Goal: Task Accomplishment & Management: Manage account settings

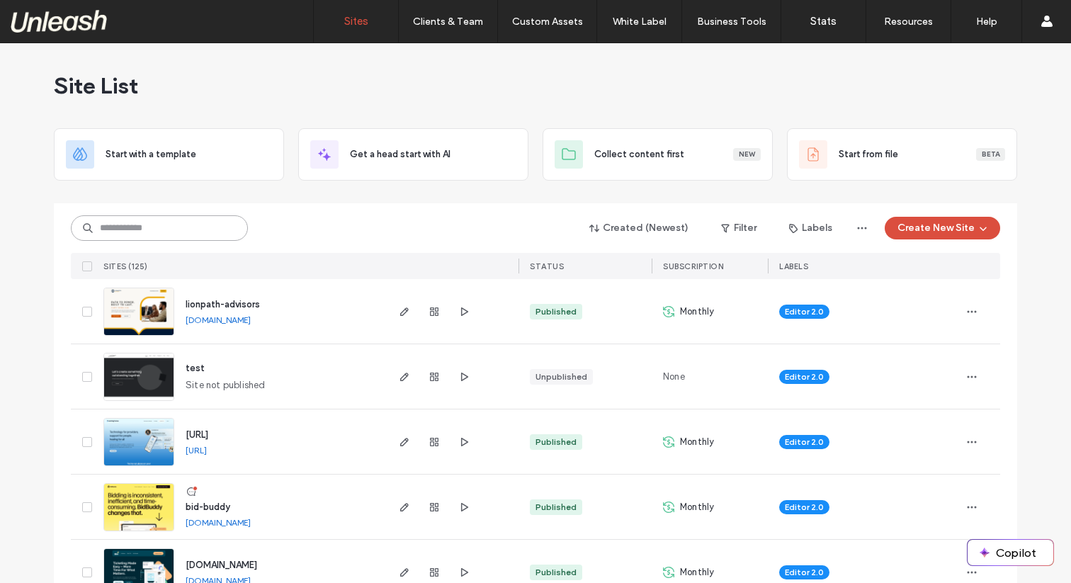
click at [167, 222] on input at bounding box center [159, 228] width 177 height 26
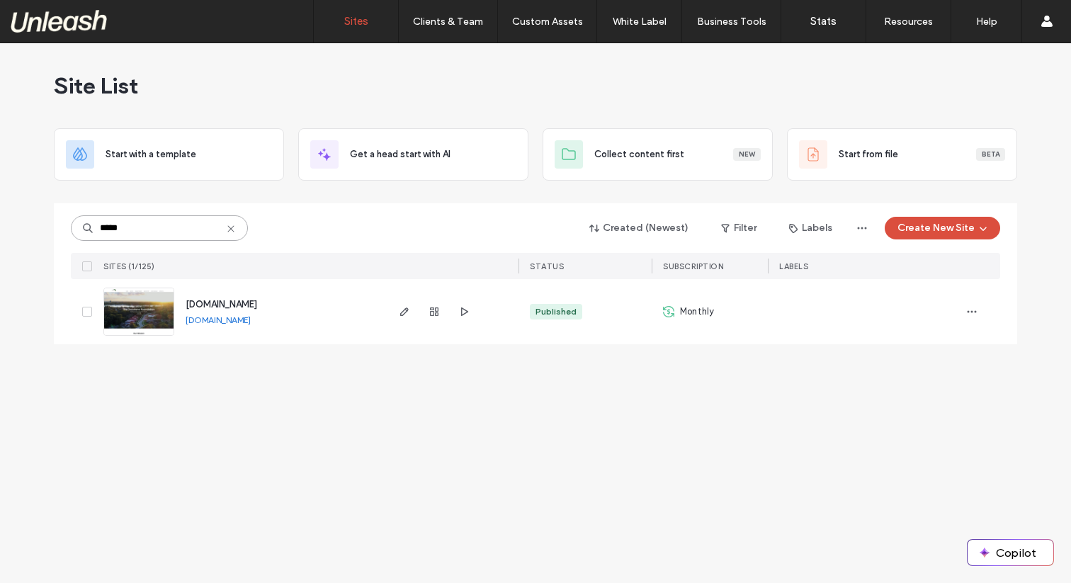
type input "*****"
click at [143, 305] on img at bounding box center [138, 336] width 69 height 96
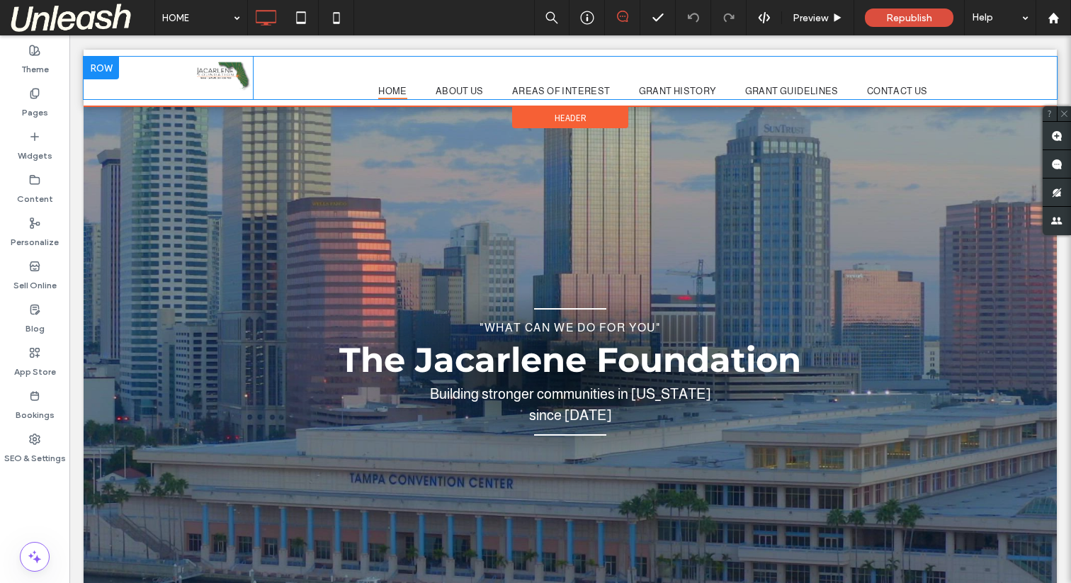
click at [325, 80] on div "HOME ABOUT US AREAS OF INTEREST GRANT HISTORY GRANT GUIDELINES CONTACT US Click…" at bounding box center [649, 78] width 793 height 43
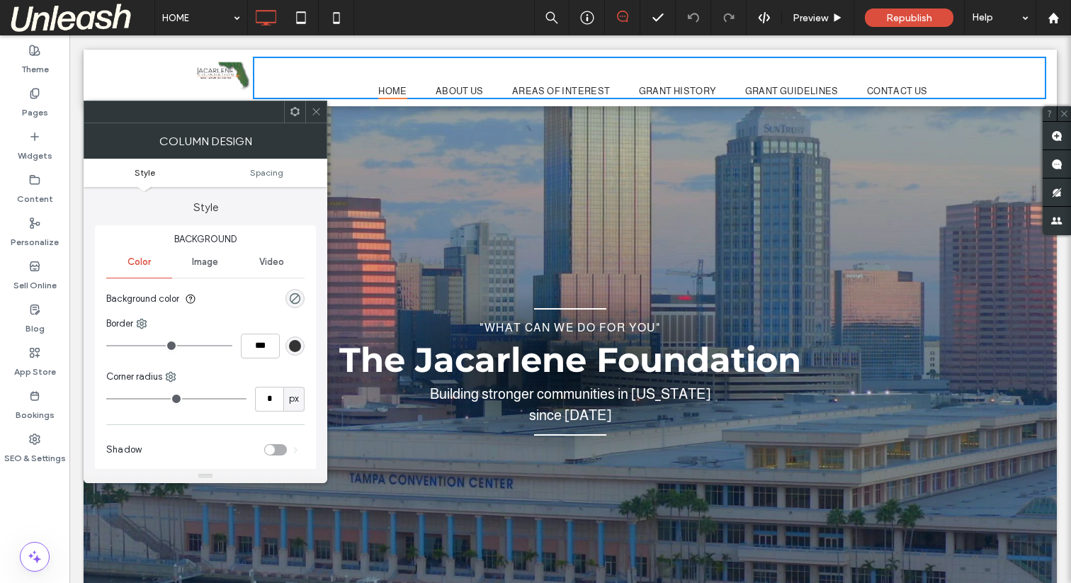
click at [388, 88] on span "HOME" at bounding box center [392, 90] width 29 height 17
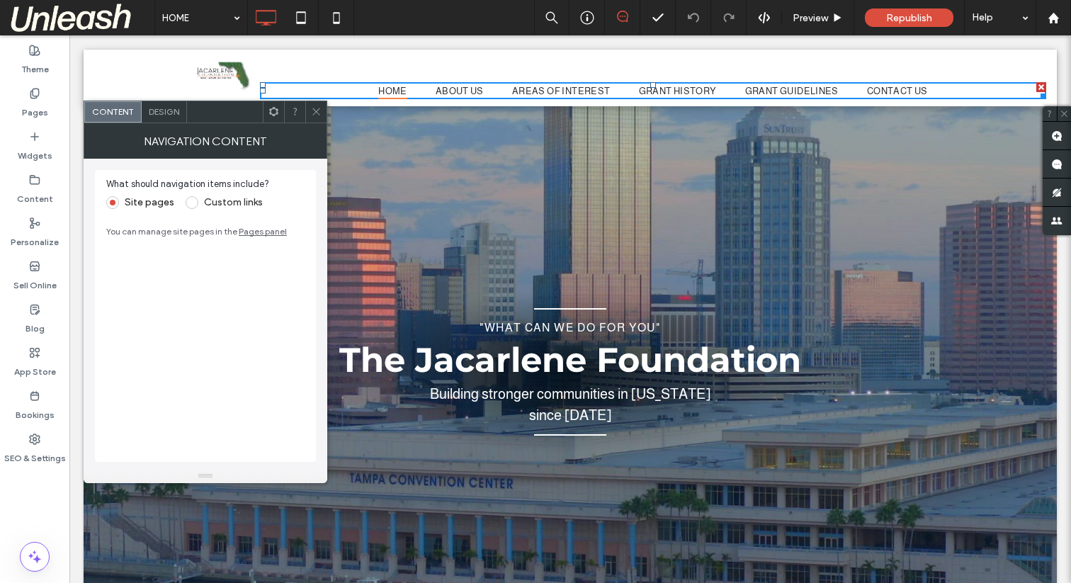
click at [166, 115] on span "Design" at bounding box center [164, 111] width 30 height 11
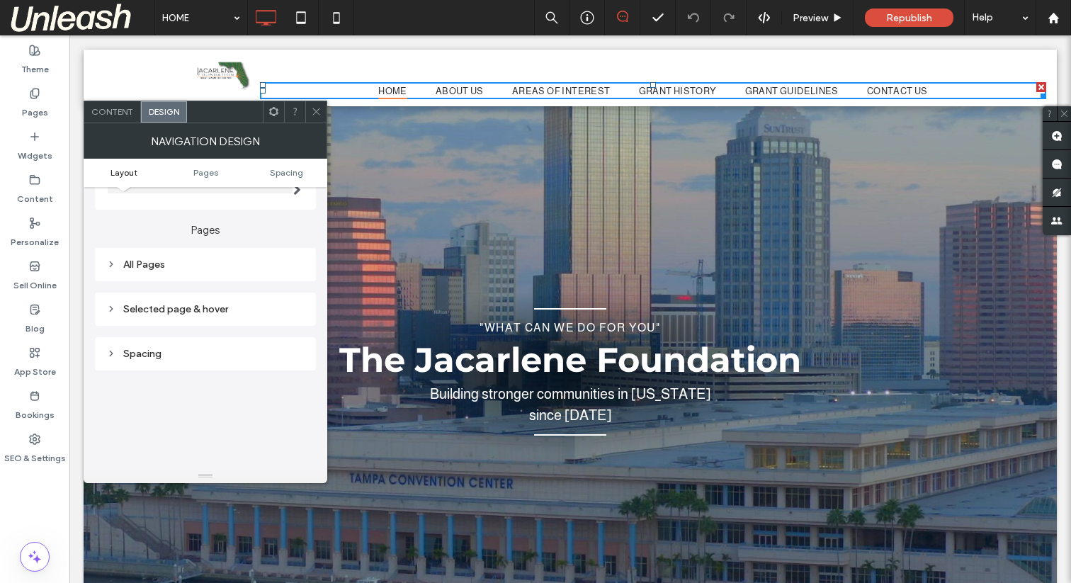
scroll to position [164, 0]
click at [159, 368] on div "Spacing" at bounding box center [205, 364] width 198 height 12
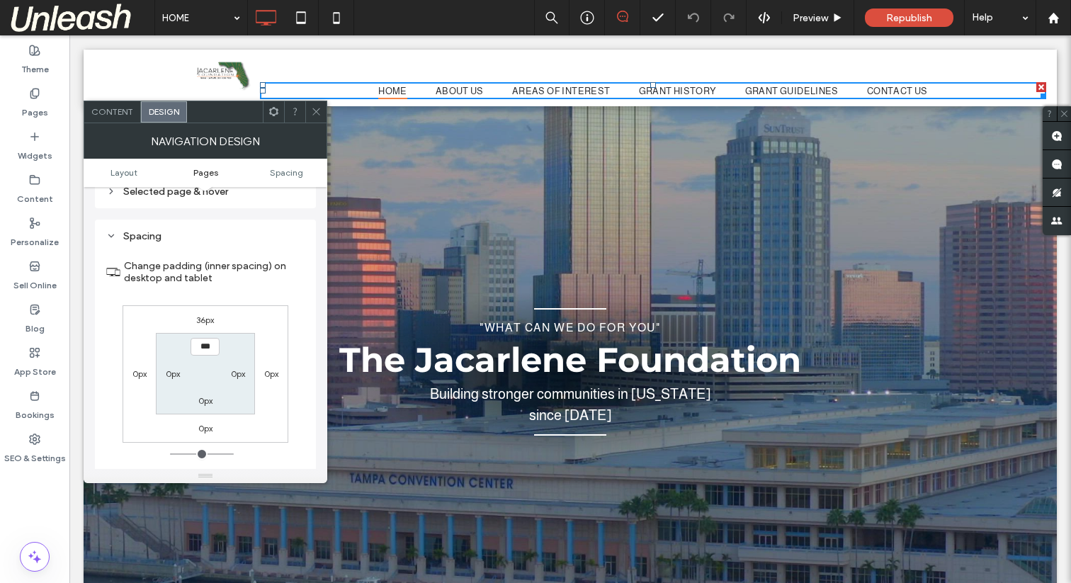
scroll to position [278, 0]
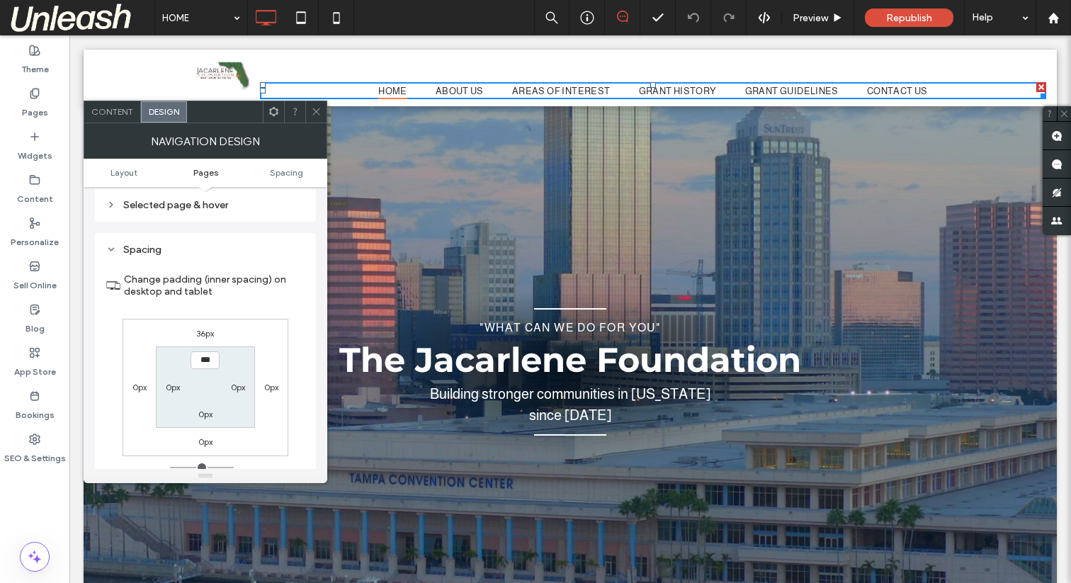
click at [201, 336] on label "36px" at bounding box center [205, 333] width 18 height 11
type input "**"
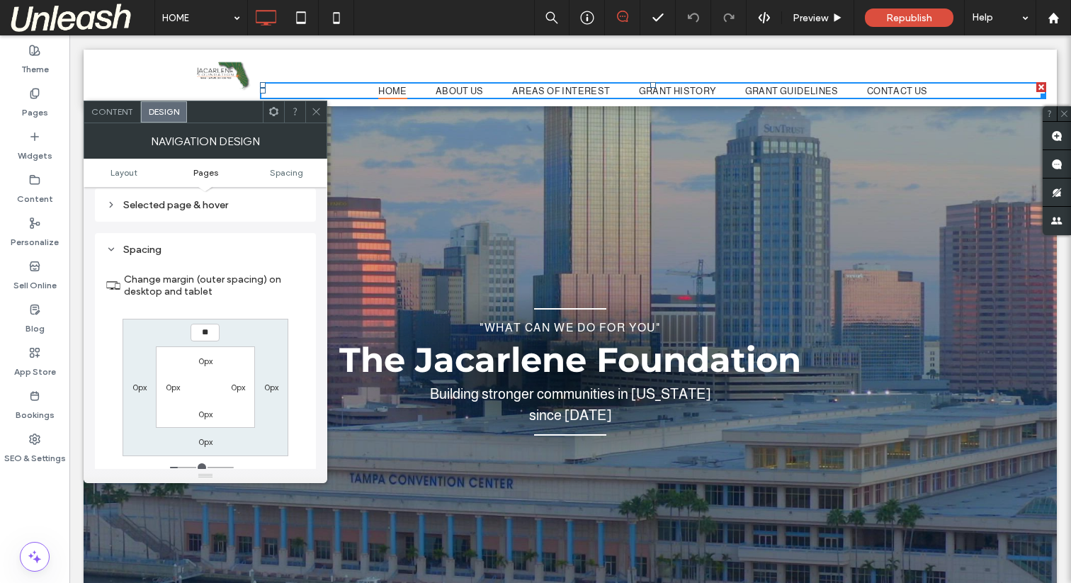
type input "**"
type input "****"
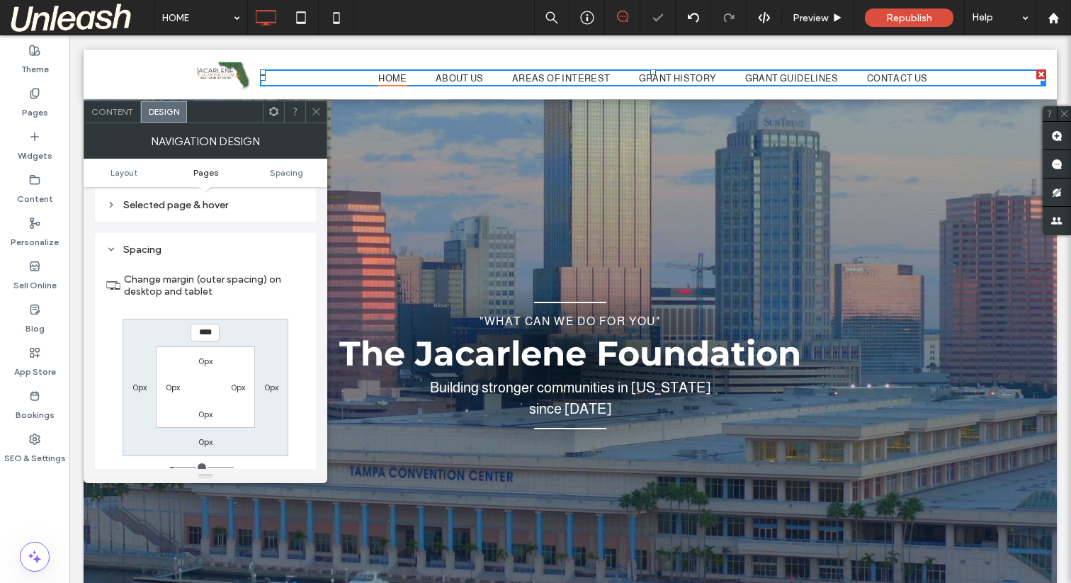
click at [312, 112] on icon at bounding box center [316, 111] width 11 height 11
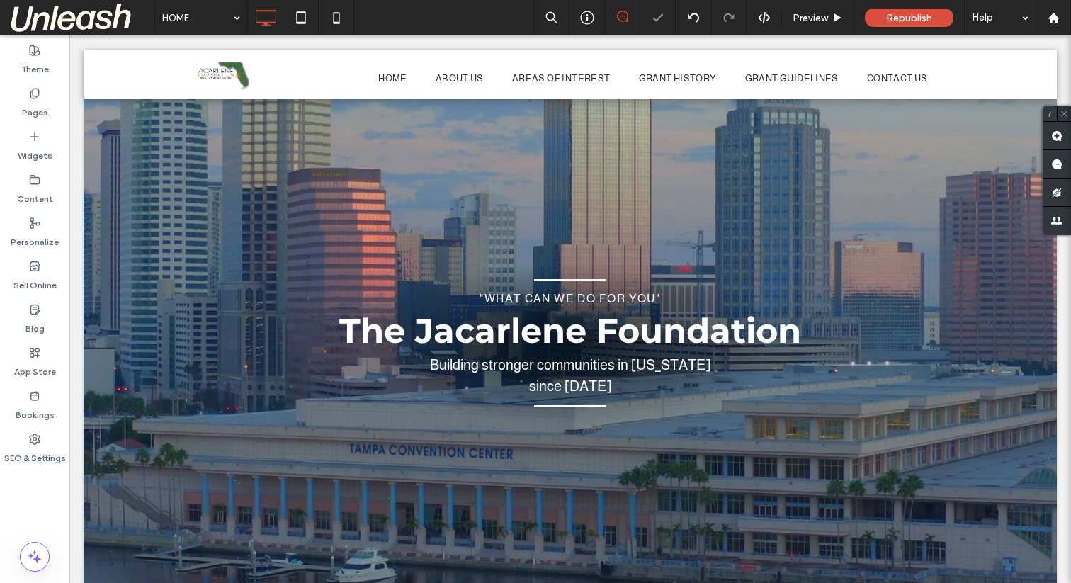
scroll to position [0, 0]
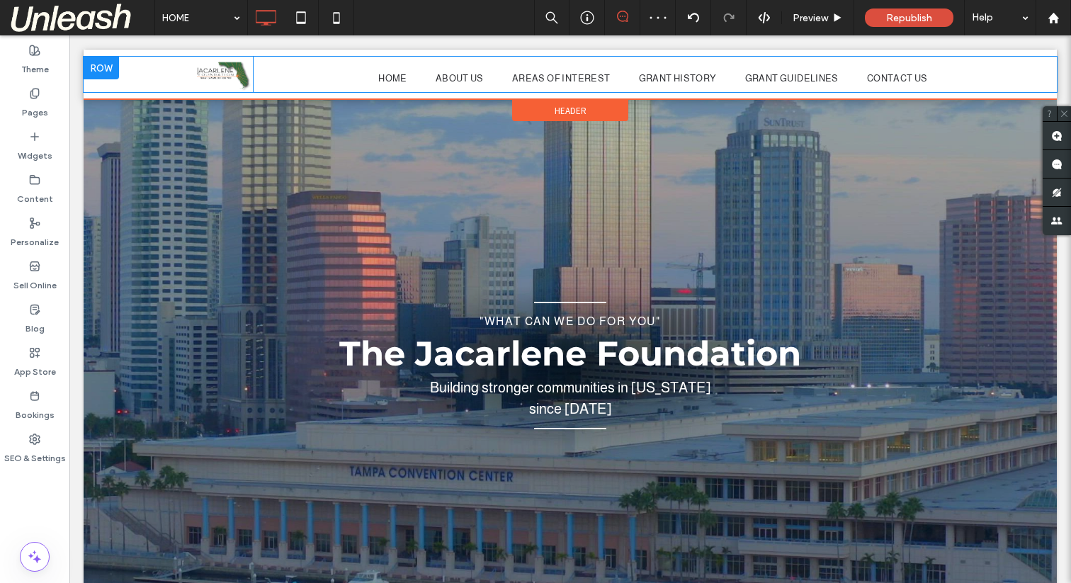
click at [290, 62] on div "HOME ABOUT US AREAS OF INTEREST GRANT HISTORY GRANT GUIDELINES CONTACT US Click…" at bounding box center [649, 74] width 793 height 35
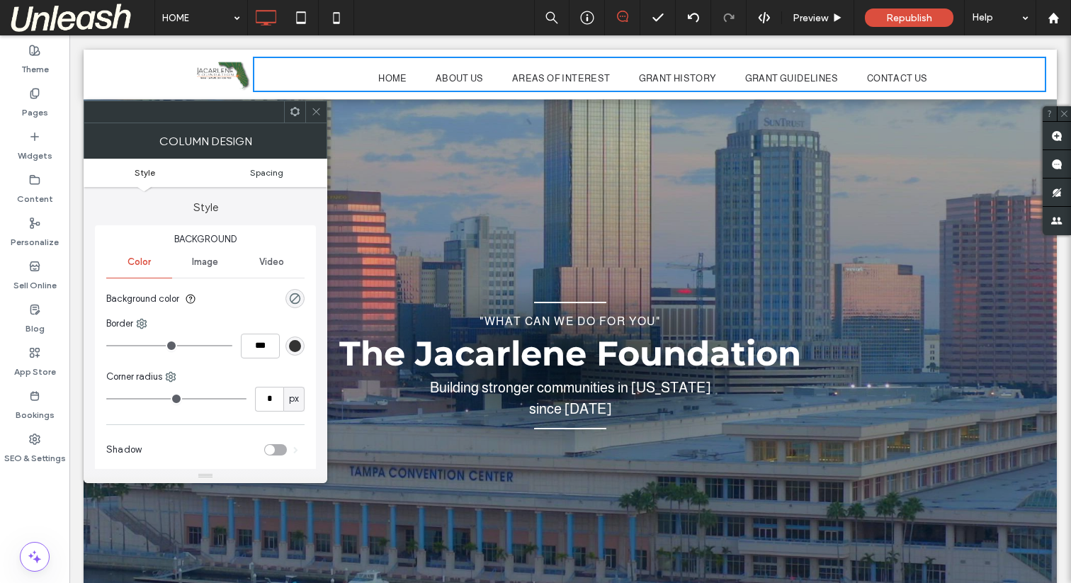
click at [258, 171] on span "Spacing" at bounding box center [266, 172] width 33 height 11
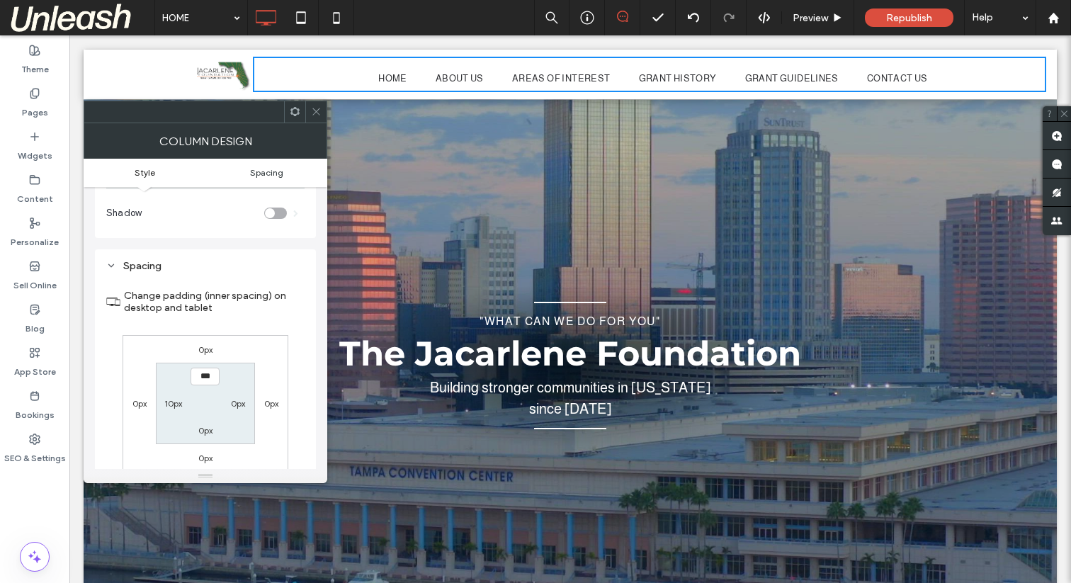
scroll to position [288, 0]
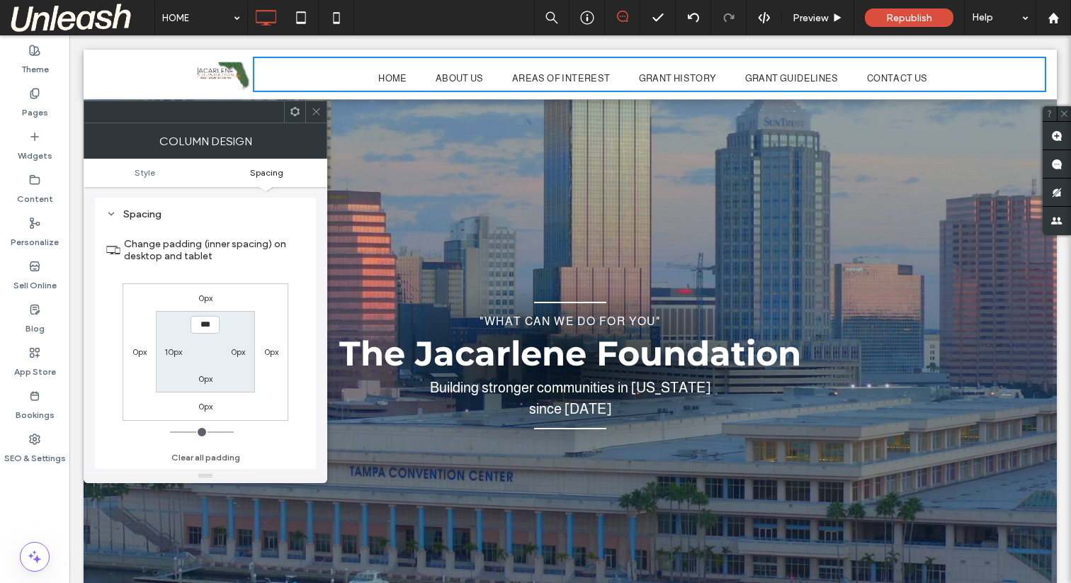
click at [361, 79] on nav "HOME ABOUT US AREAS OF INTEREST GRANT HISTORY GRANT GUIDELINES CONTACT US" at bounding box center [653, 77] width 786 height 17
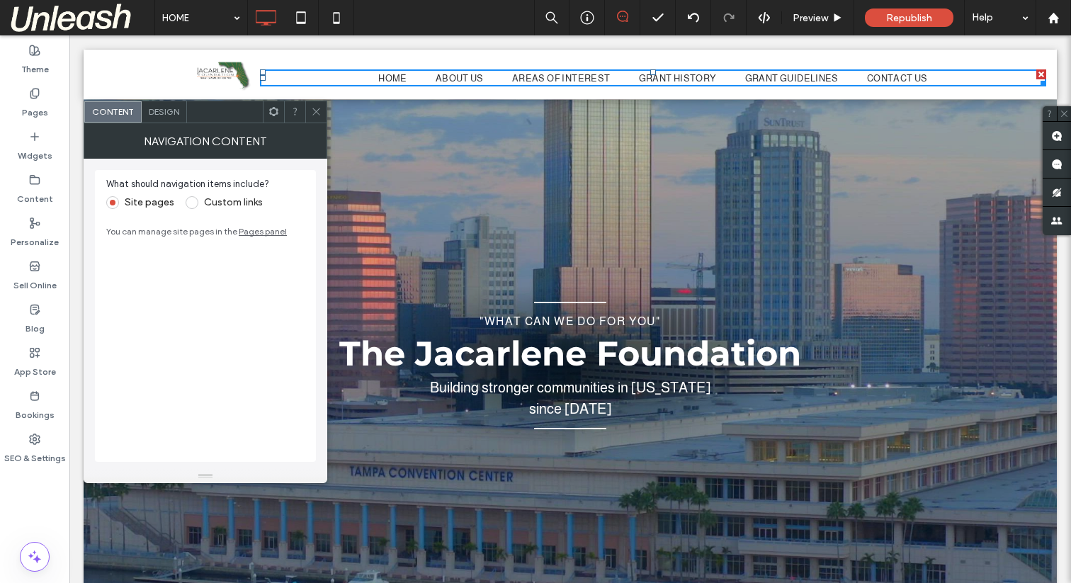
click at [169, 121] on div "Design" at bounding box center [164, 111] width 45 height 21
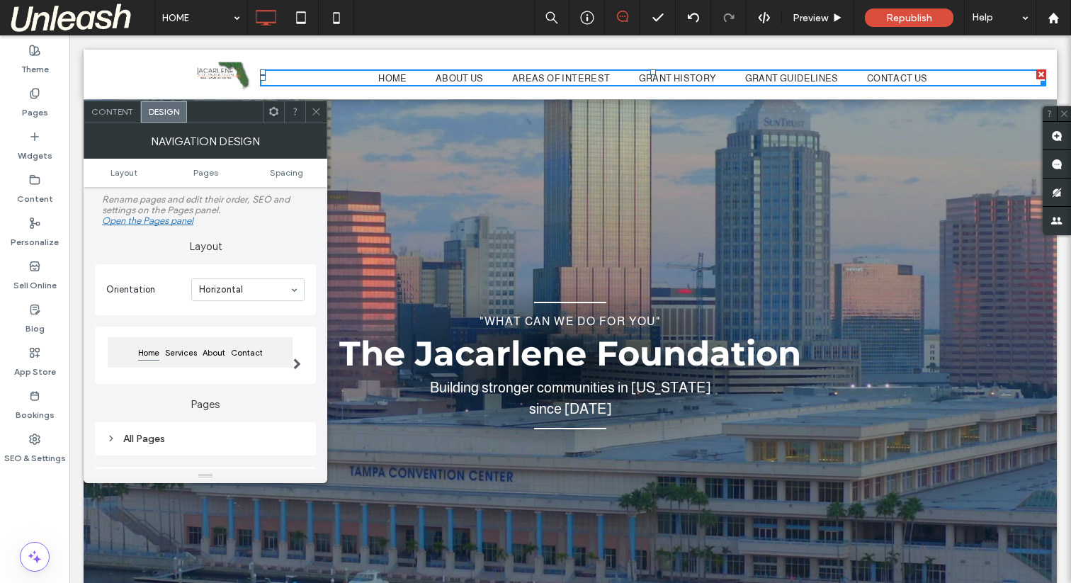
click at [283, 179] on ul "Layout Pages Spacing" at bounding box center [206, 173] width 244 height 28
click at [284, 173] on span "Spacing" at bounding box center [286, 172] width 33 height 11
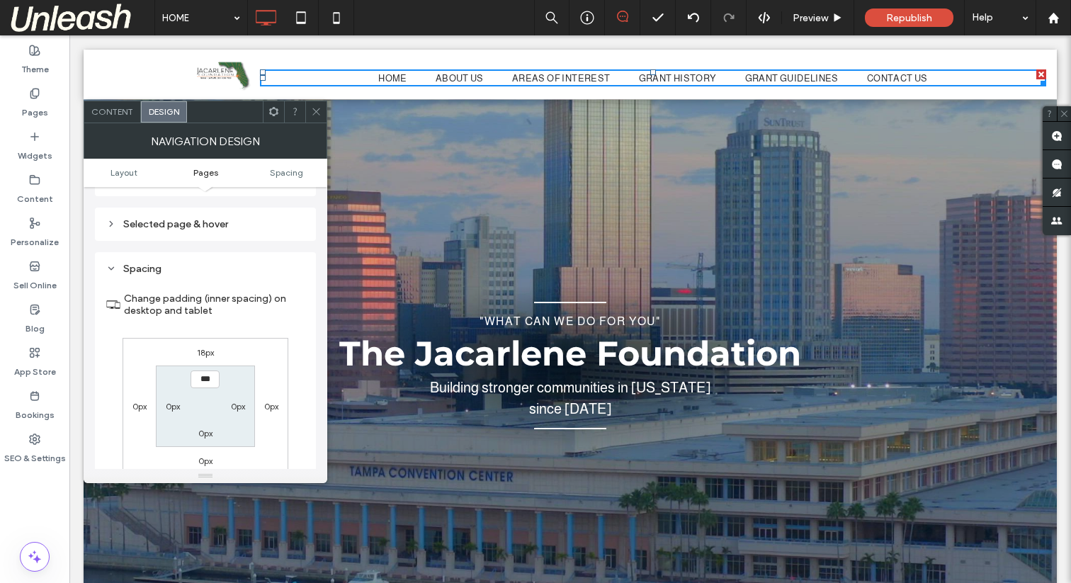
scroll to position [316, 0]
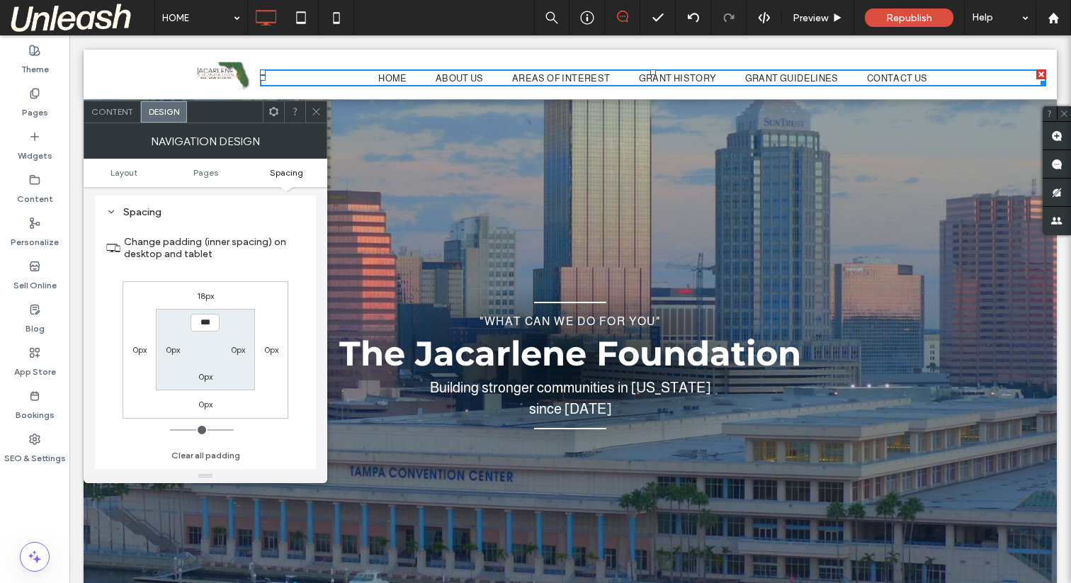
click at [202, 378] on label "0px" at bounding box center [205, 376] width 14 height 11
click at [200, 407] on label "0px" at bounding box center [205, 404] width 14 height 11
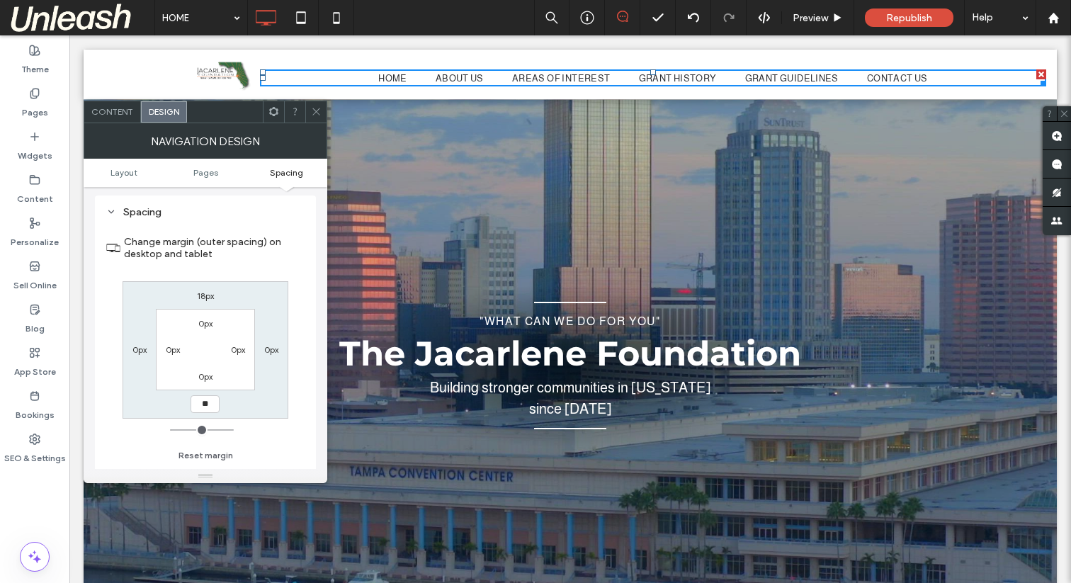
type input "**"
type input "****"
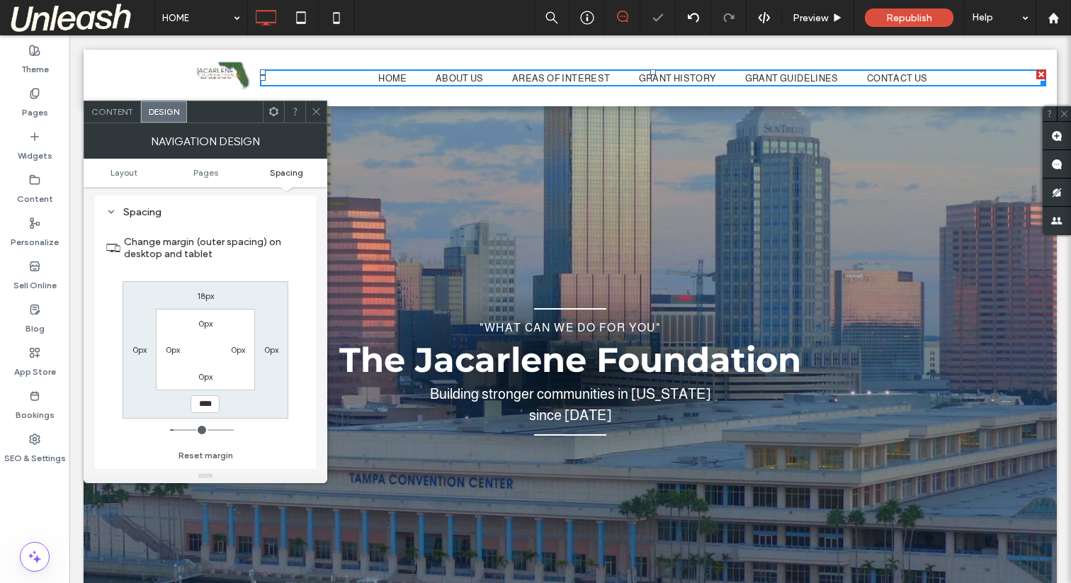
click at [221, 77] on img at bounding box center [225, 74] width 56 height 35
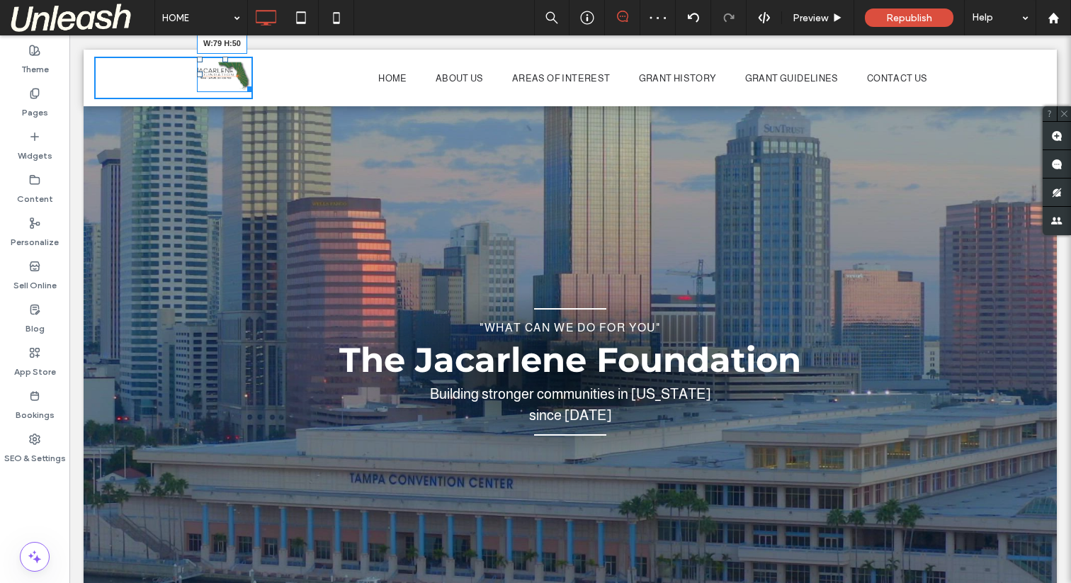
drag, startPoint x: 251, startPoint y: 90, endPoint x: 264, endPoint y: 103, distance: 19.0
click at [264, 103] on div "W:79 H:50 Click To Paste HOME ABOUT US AREAS OF INTEREST GRANT HISTORY GRANT GU…" at bounding box center [570, 78] width 973 height 57
click at [250, 98] on div "Click To Paste" at bounding box center [173, 78] width 159 height 43
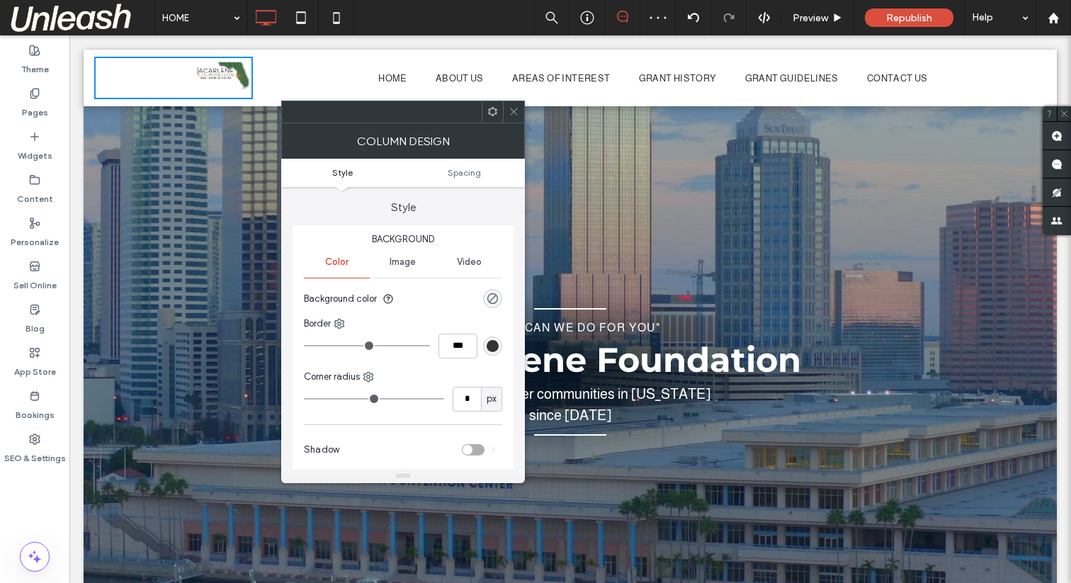
click at [269, 72] on nav "HOME ABOUT US AREAS OF INTEREST GRANT HISTORY GRANT GUIDELINES CONTACT US" at bounding box center [653, 77] width 786 height 17
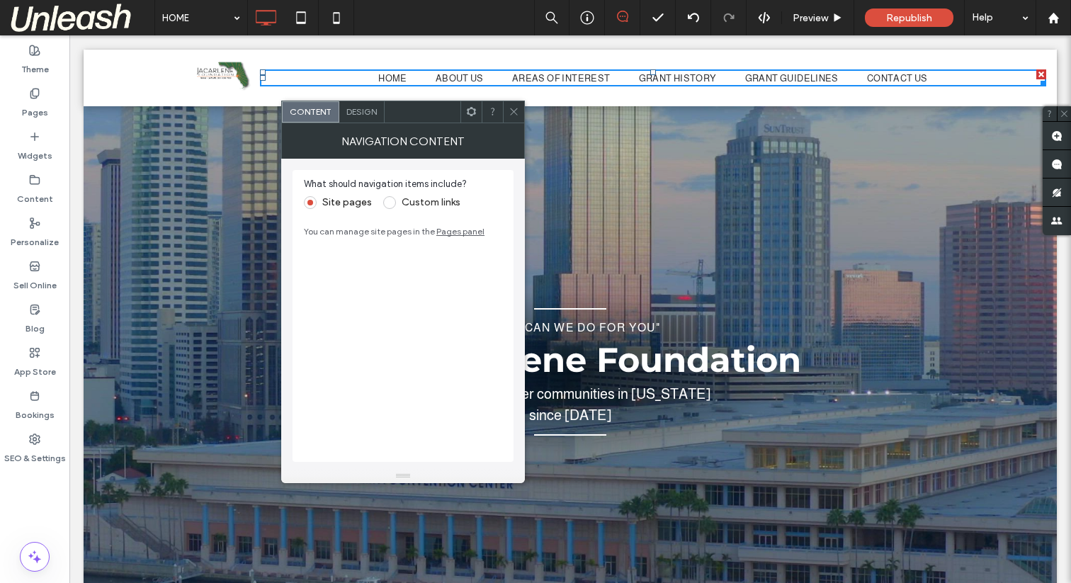
click at [254, 89] on div "HOME ABOUT US AREAS OF INTEREST GRANT HISTORY GRANT GUIDELINES CONTACT US Click…" at bounding box center [649, 78] width 793 height 43
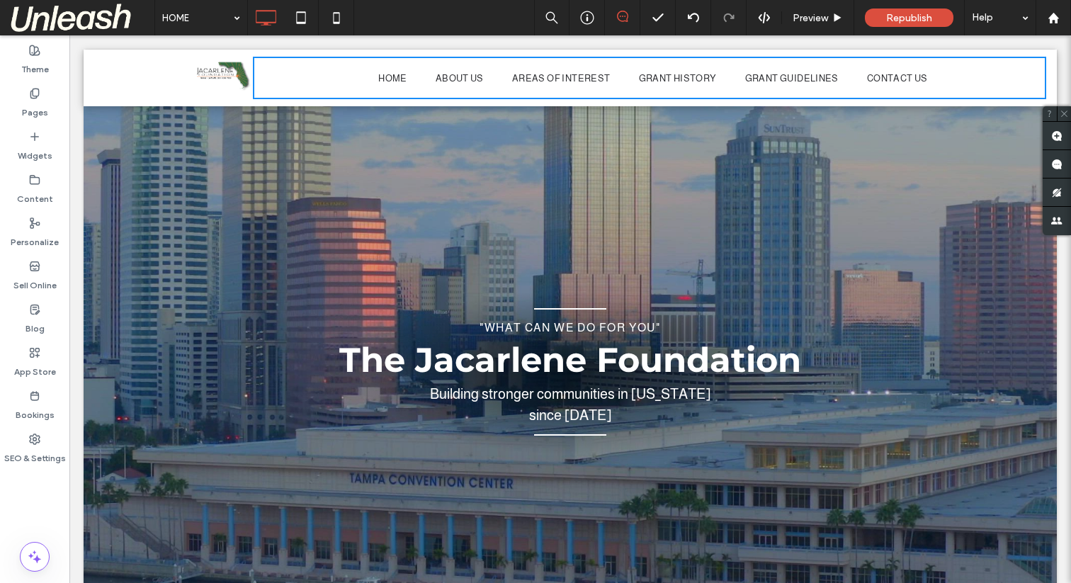
click at [257, 80] on div "HOME ABOUT US AREAS OF INTEREST GRANT HISTORY GRANT GUIDELINES CONTACT US Click…" at bounding box center [649, 78] width 793 height 43
click at [179, 83] on div "Click To Paste" at bounding box center [173, 78] width 159 height 43
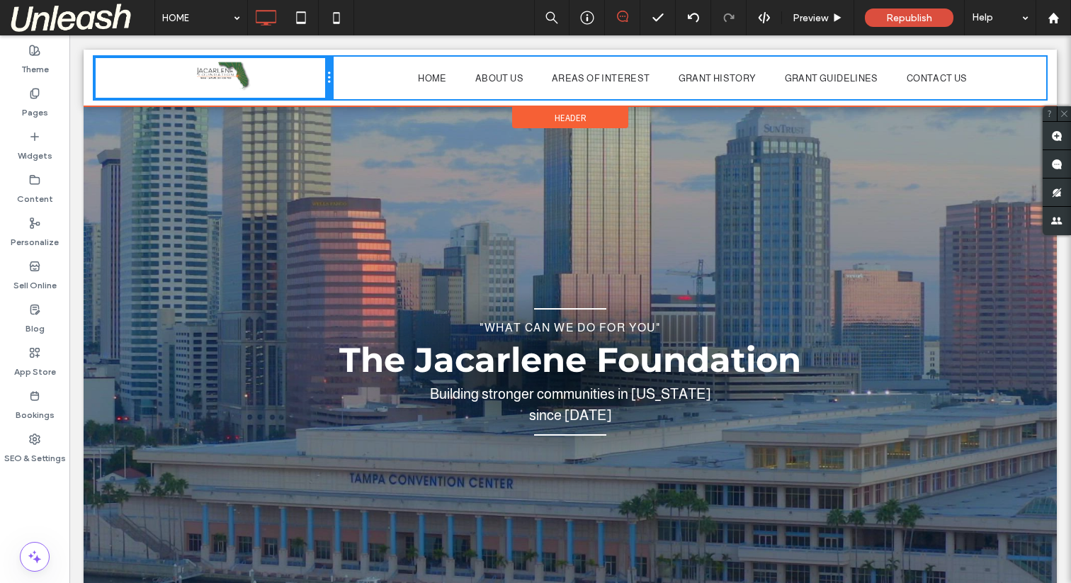
drag, startPoint x: 250, startPoint y: 93, endPoint x: 297, endPoint y: 86, distance: 47.2
click at [297, 86] on div "Click To Paste" at bounding box center [213, 78] width 238 height 43
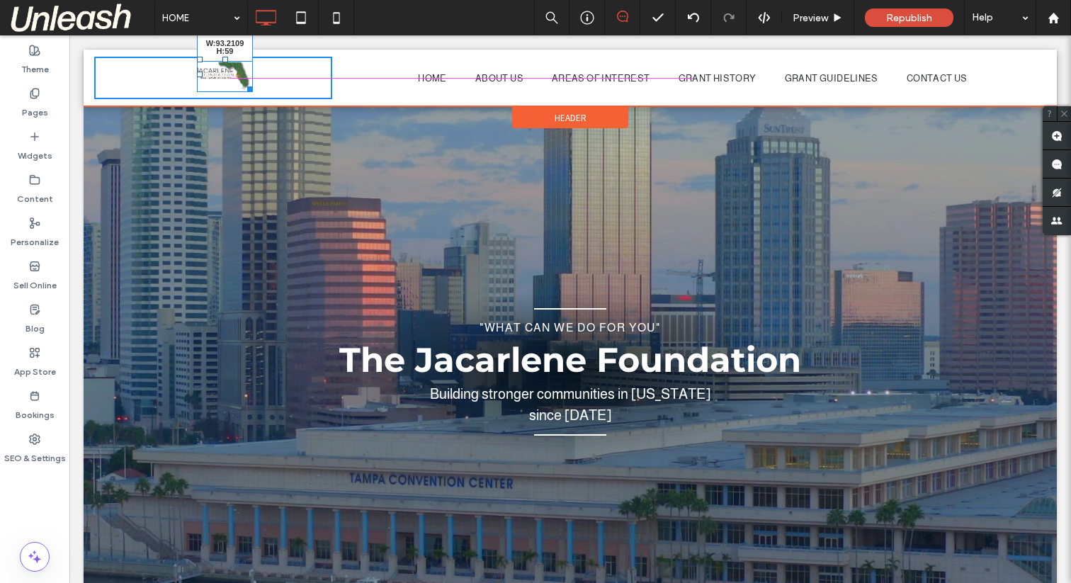
drag, startPoint x: 249, startPoint y: 87, endPoint x: 269, endPoint y: 94, distance: 21.5
click at [269, 94] on div "W:93.2109 H:59 Click To Paste" at bounding box center [213, 78] width 238 height 43
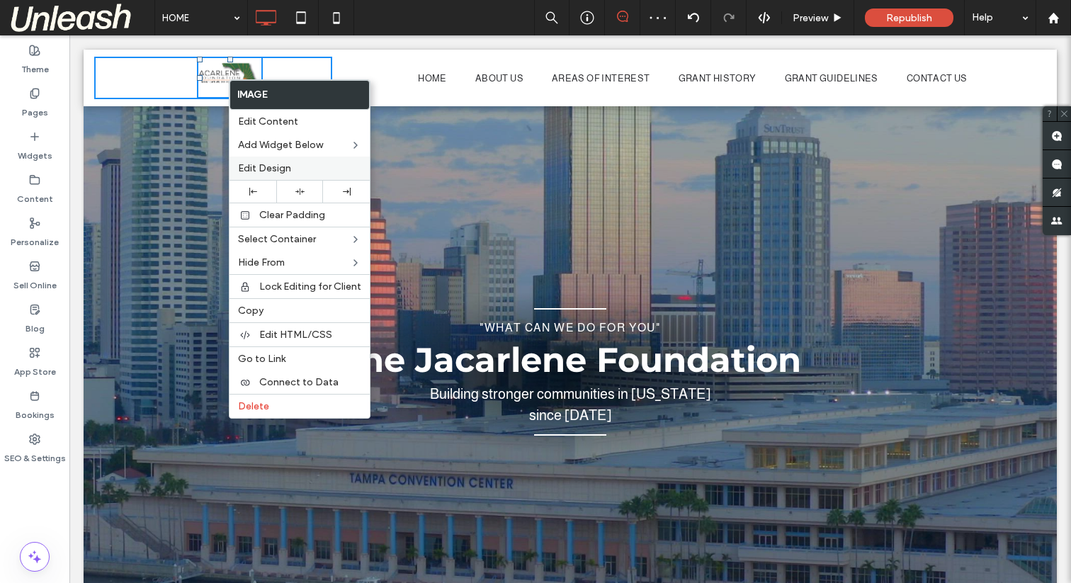
click at [273, 165] on span "Edit Design" at bounding box center [264, 168] width 53 height 12
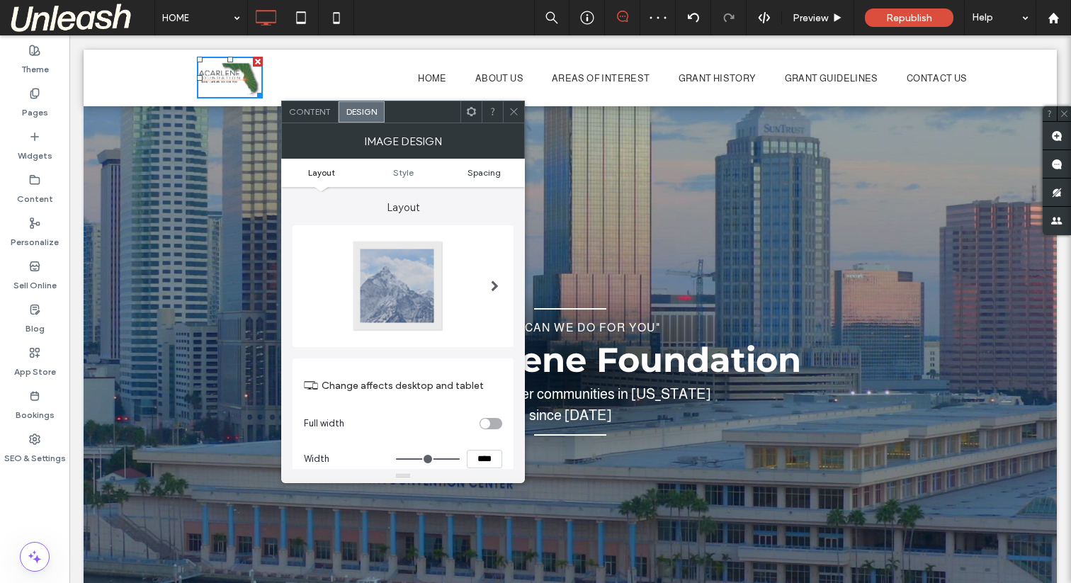
click at [465, 170] on link "Spacing" at bounding box center [483, 172] width 81 height 11
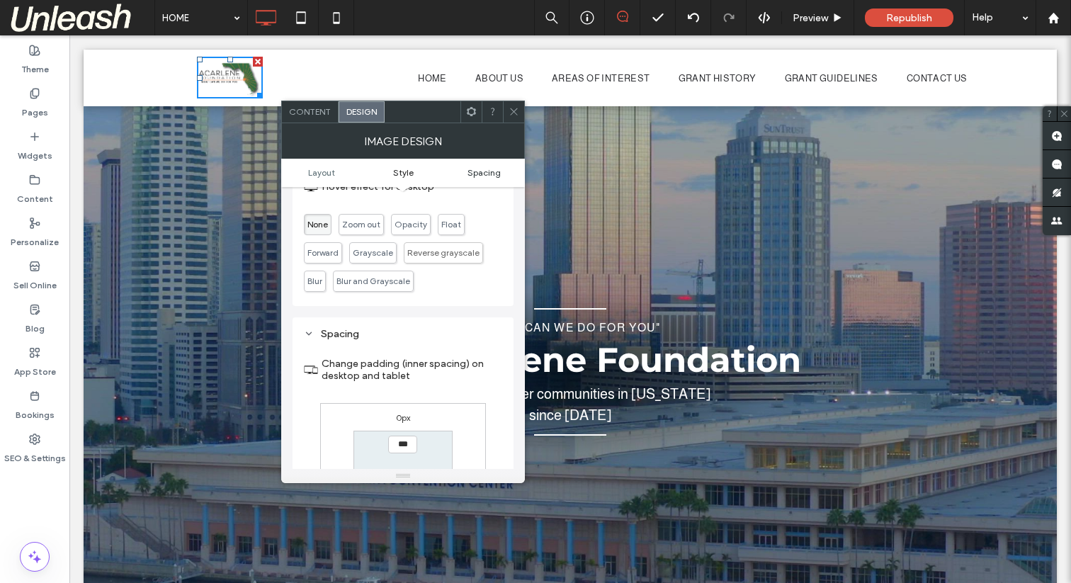
scroll to position [669, 0]
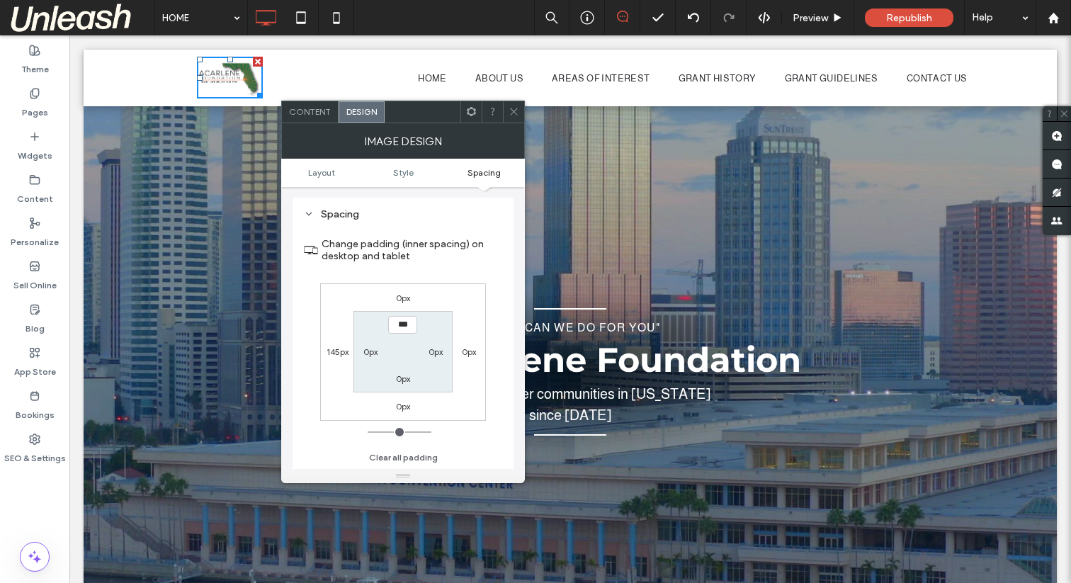
click at [335, 351] on label "145px" at bounding box center [338, 351] width 22 height 11
type input "***"
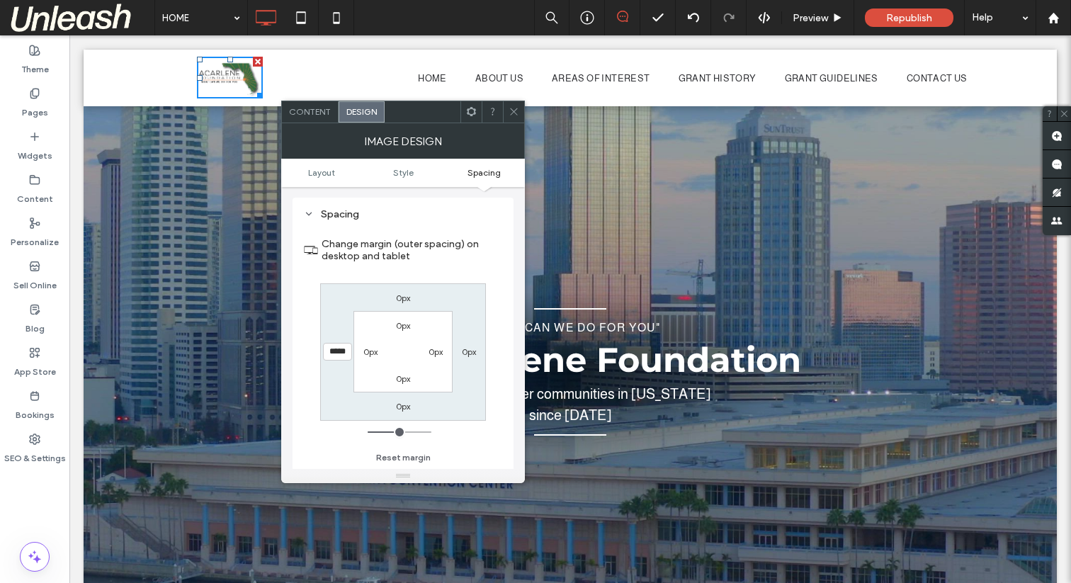
type input "*"
type input "***"
type input "*****"
click at [516, 108] on icon at bounding box center [514, 111] width 11 height 11
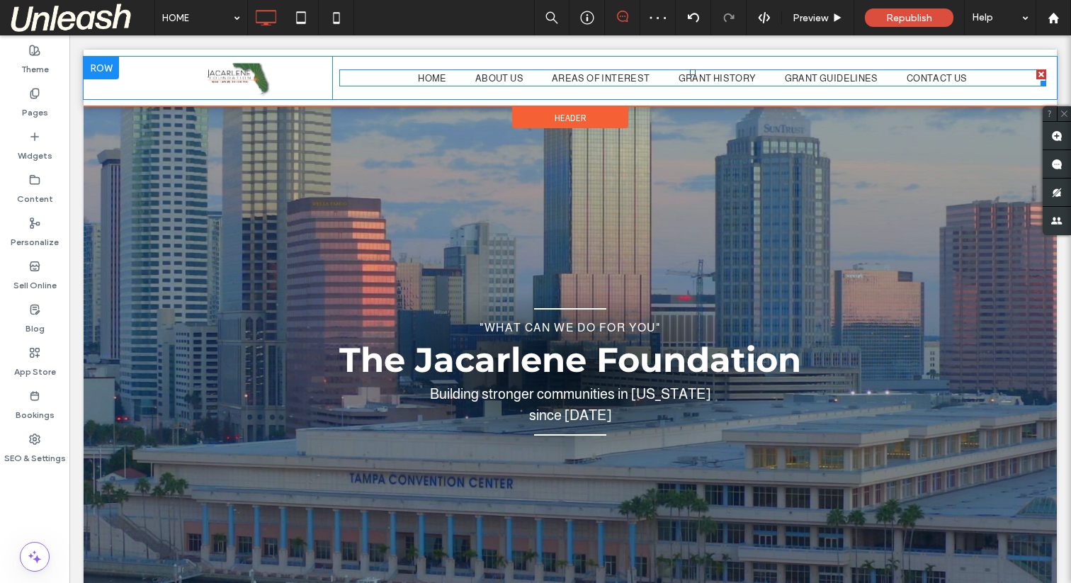
click at [390, 77] on nav "HOME ABOUT US AREAS OF INTEREST GRANT HISTORY GRANT GUIDELINES CONTACT US" at bounding box center [692, 77] width 707 height 17
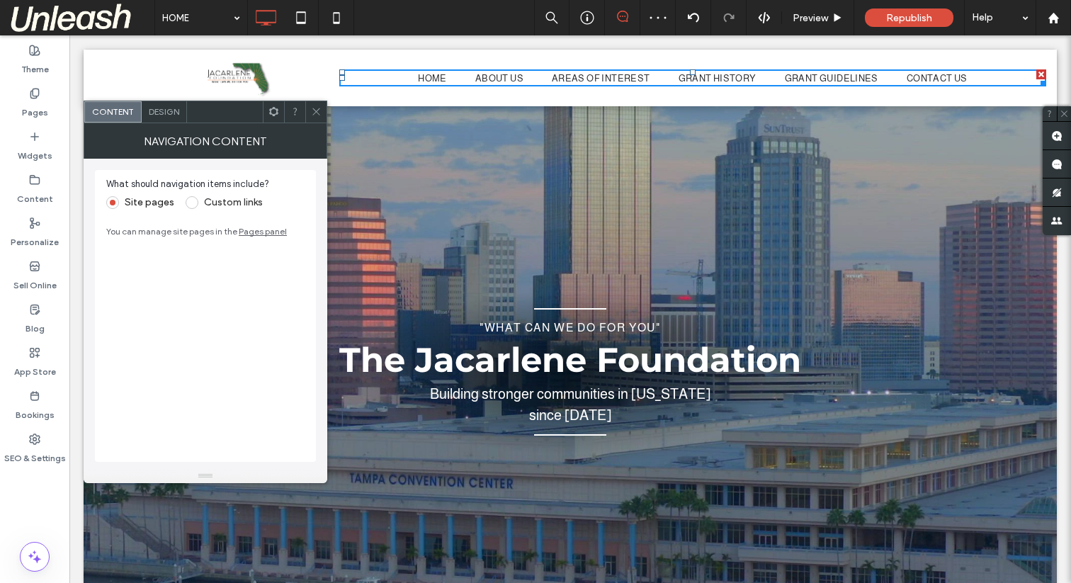
click at [155, 111] on span "Design" at bounding box center [164, 111] width 30 height 11
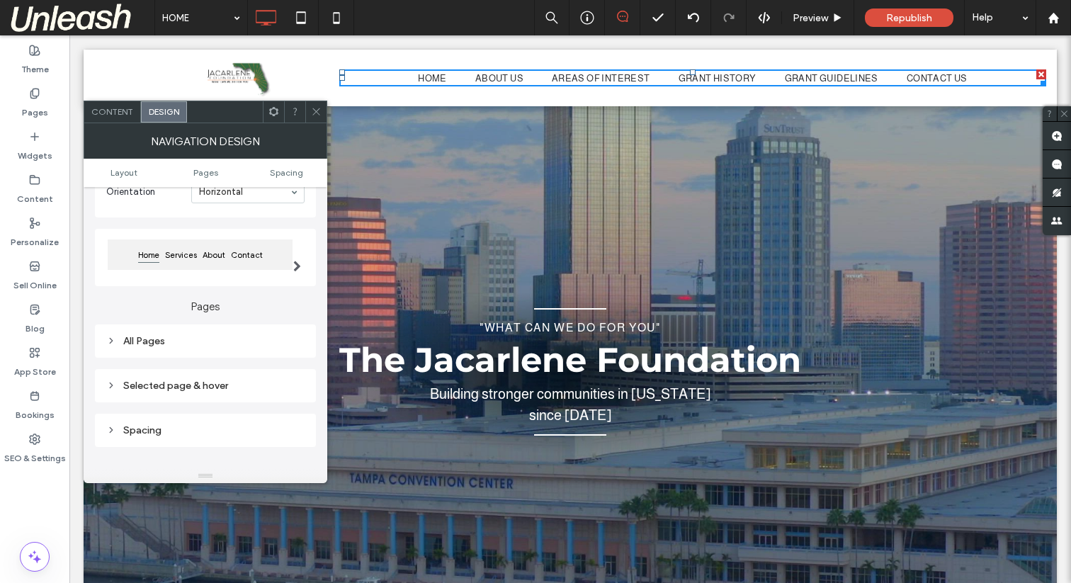
scroll to position [162, 0]
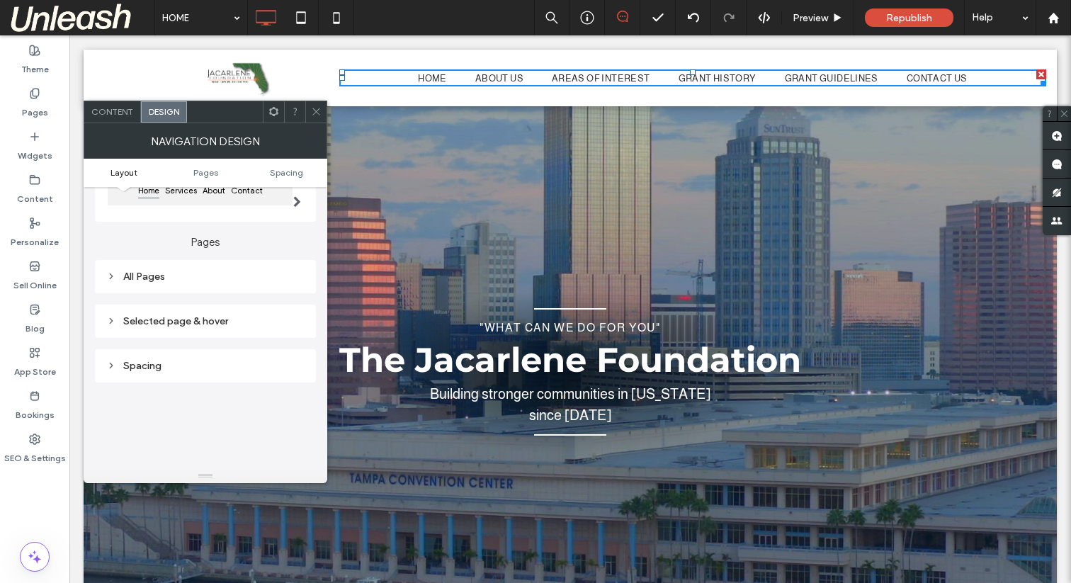
click at [139, 274] on div "All Pages" at bounding box center [205, 277] width 198 height 12
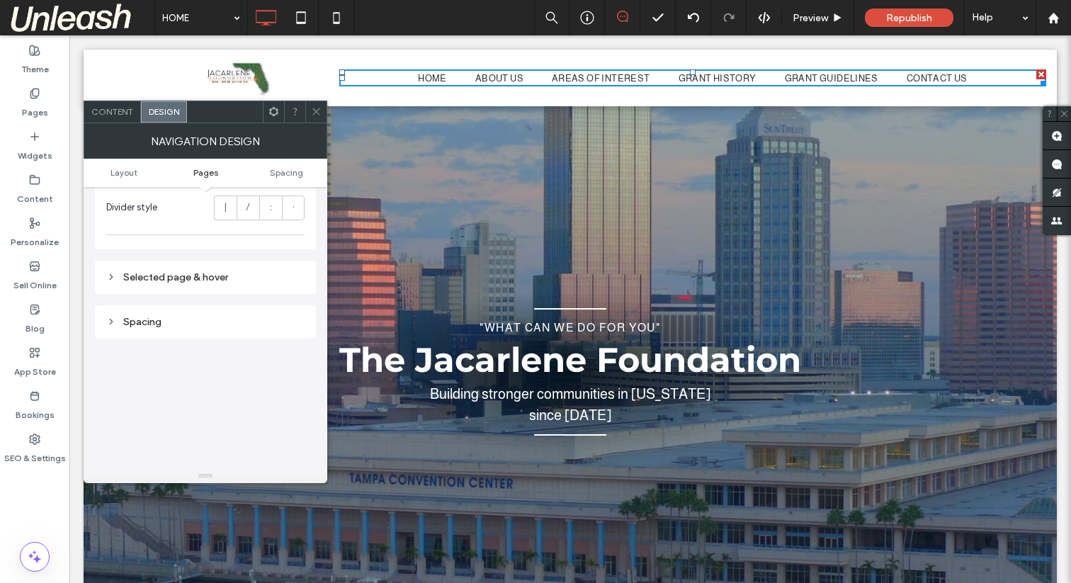
scroll to position [437, 0]
click at [137, 300] on div "Selected page & hover" at bounding box center [205, 296] width 198 height 12
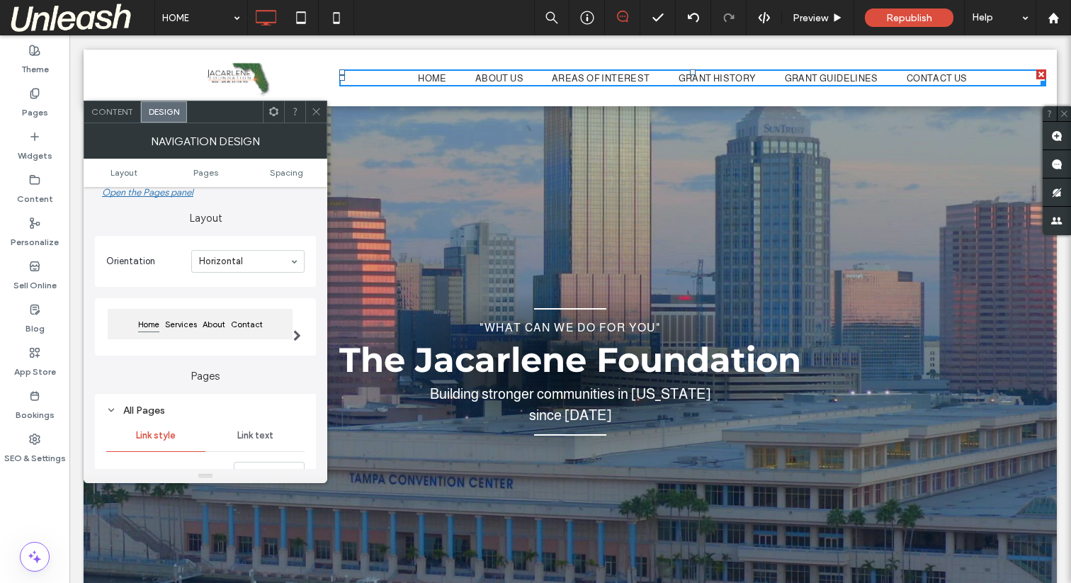
scroll to position [43, 0]
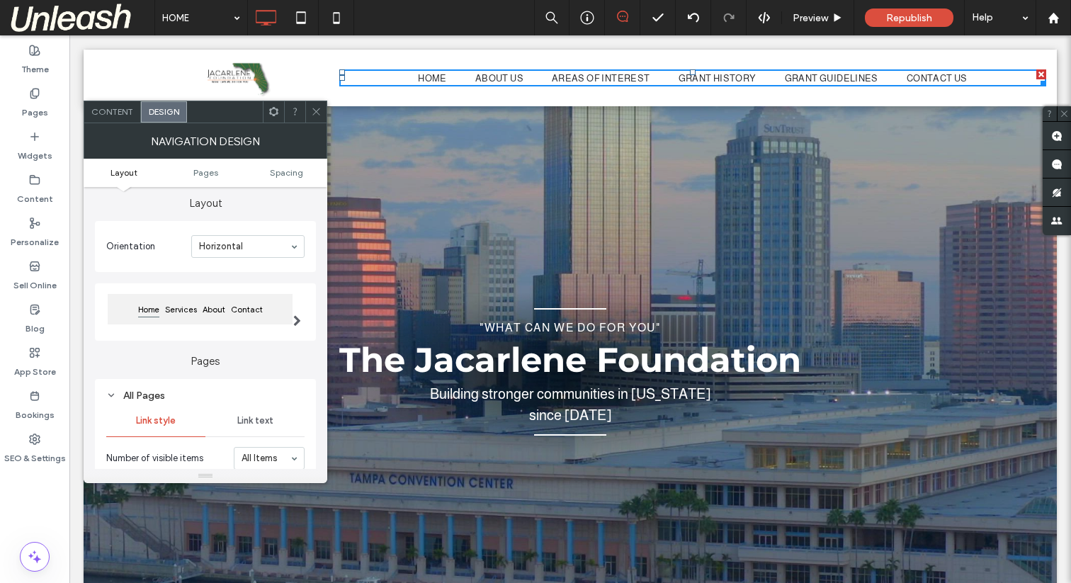
click at [315, 112] on icon at bounding box center [316, 111] width 11 height 11
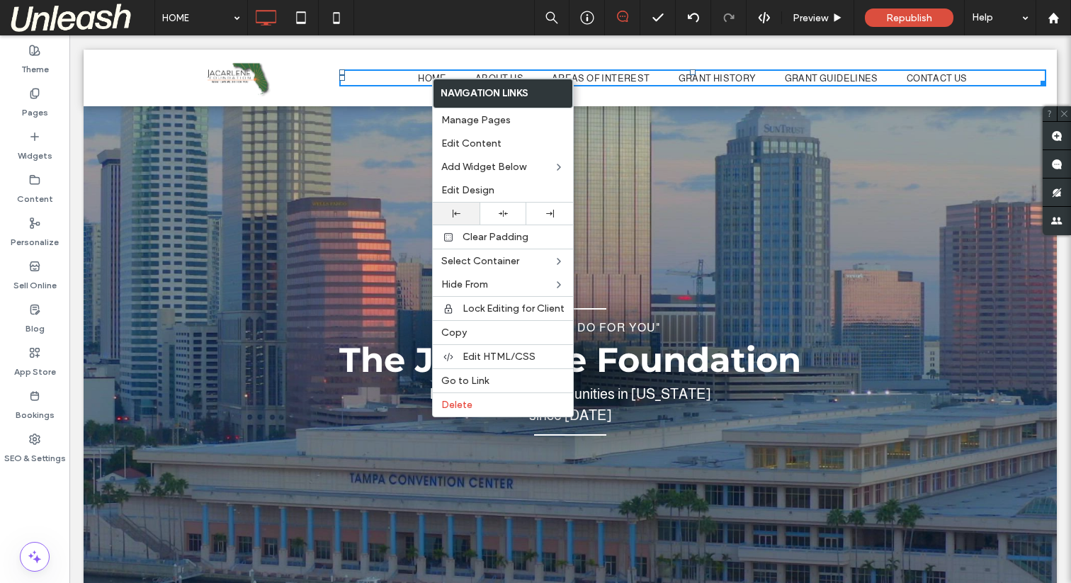
click at [460, 211] on div at bounding box center [456, 214] width 33 height 8
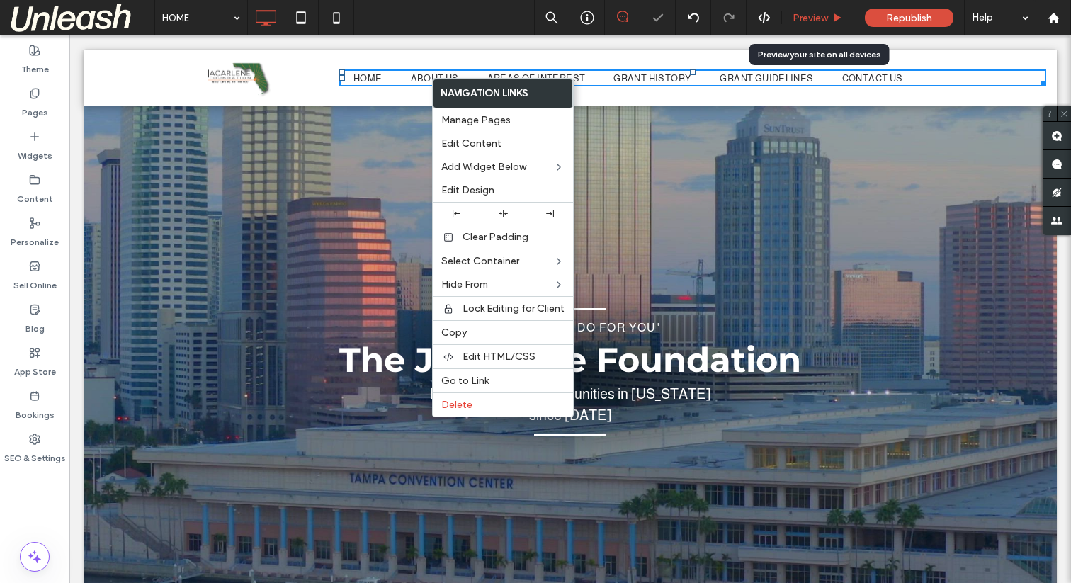
click at [803, 14] on span "Preview" at bounding box center [810, 18] width 35 height 12
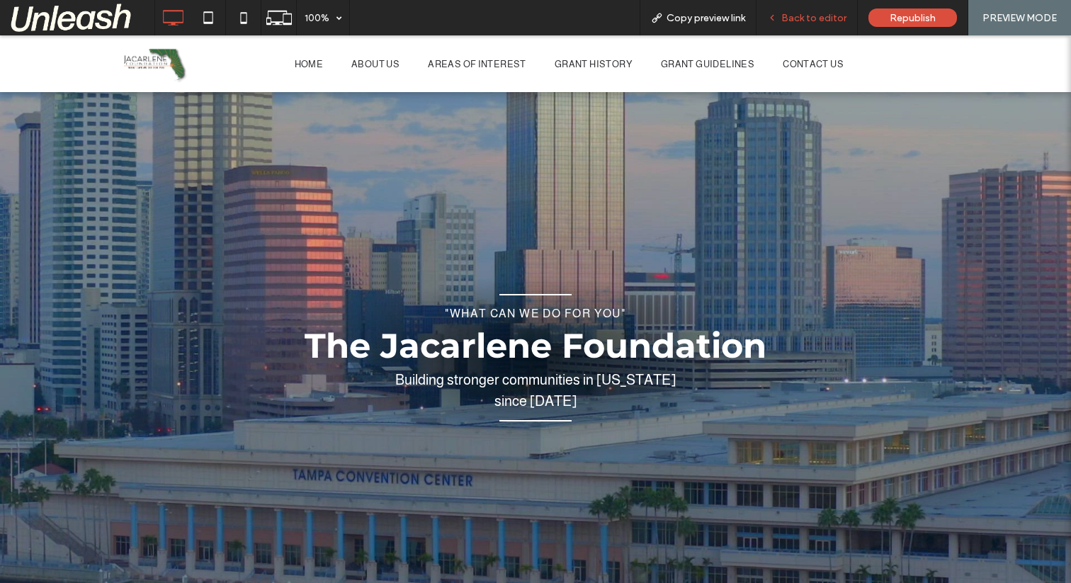
click at [815, 16] on span "Back to editor" at bounding box center [813, 18] width 65 height 12
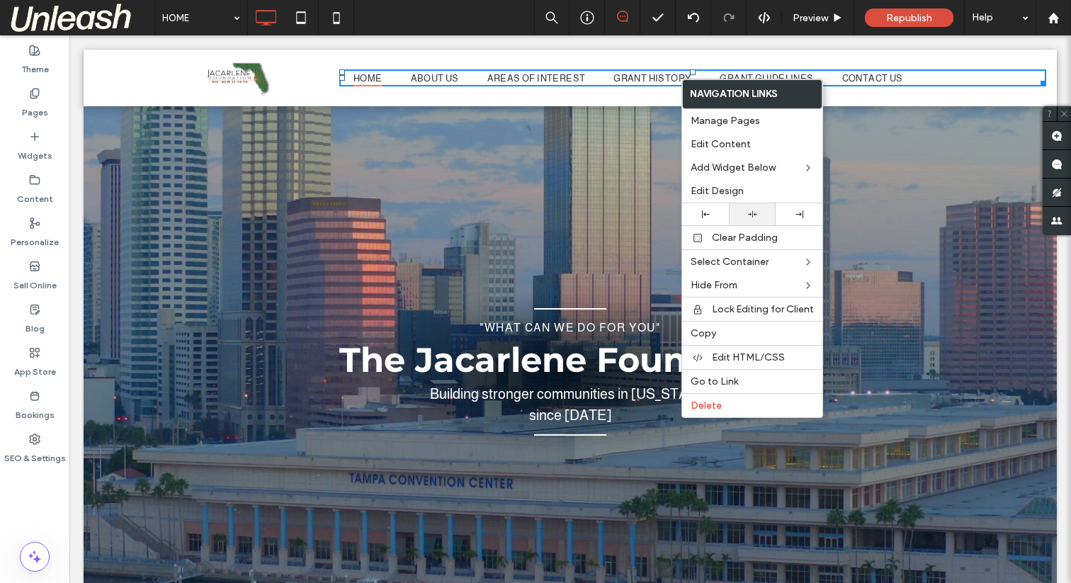
click at [748, 210] on icon at bounding box center [752, 214] width 9 height 9
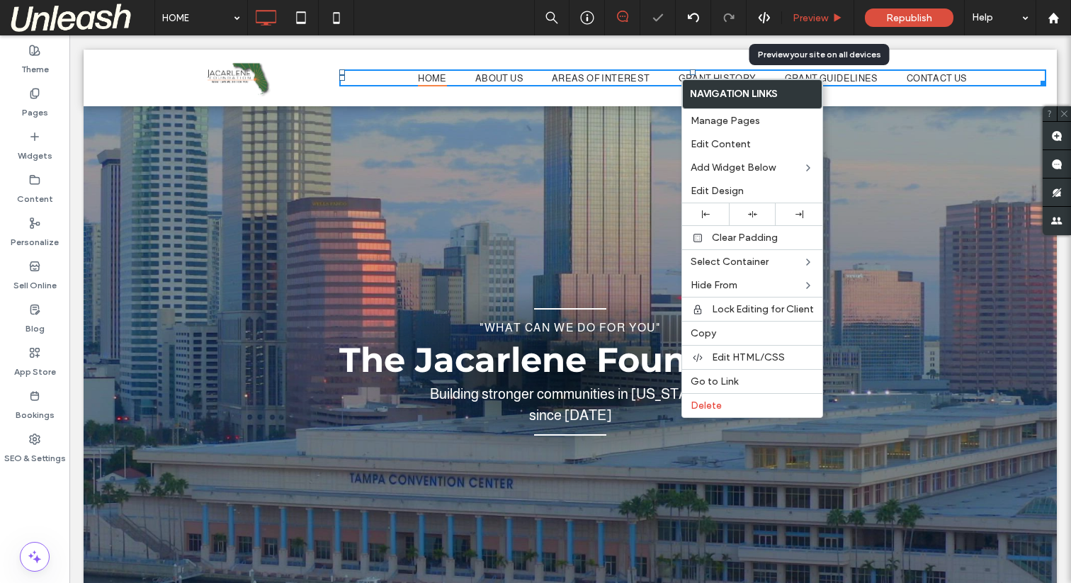
click at [801, 18] on span "Preview" at bounding box center [810, 18] width 35 height 12
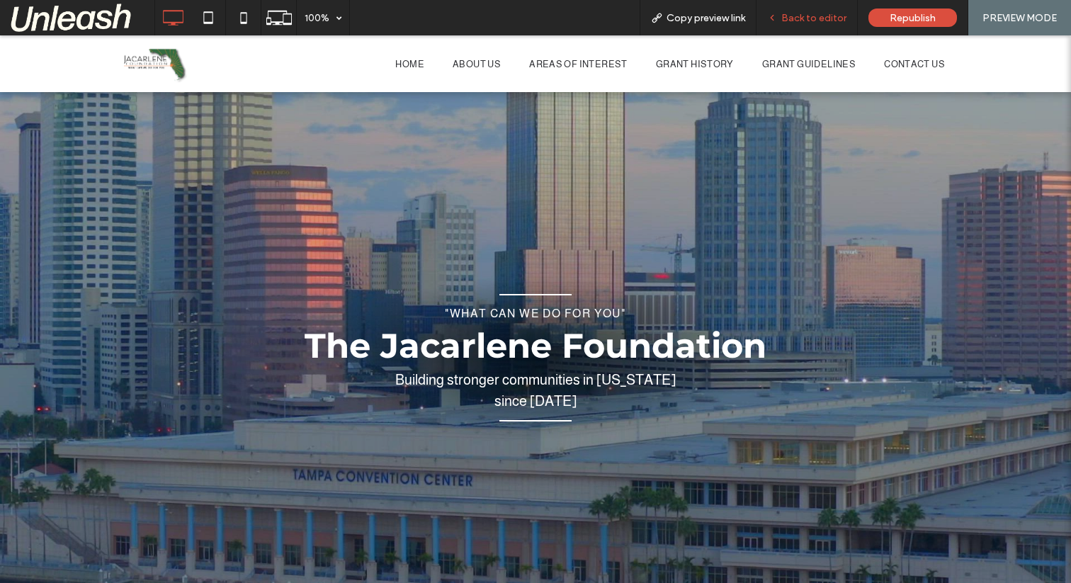
click at [782, 18] on div "Back to editor" at bounding box center [807, 18] width 101 height 12
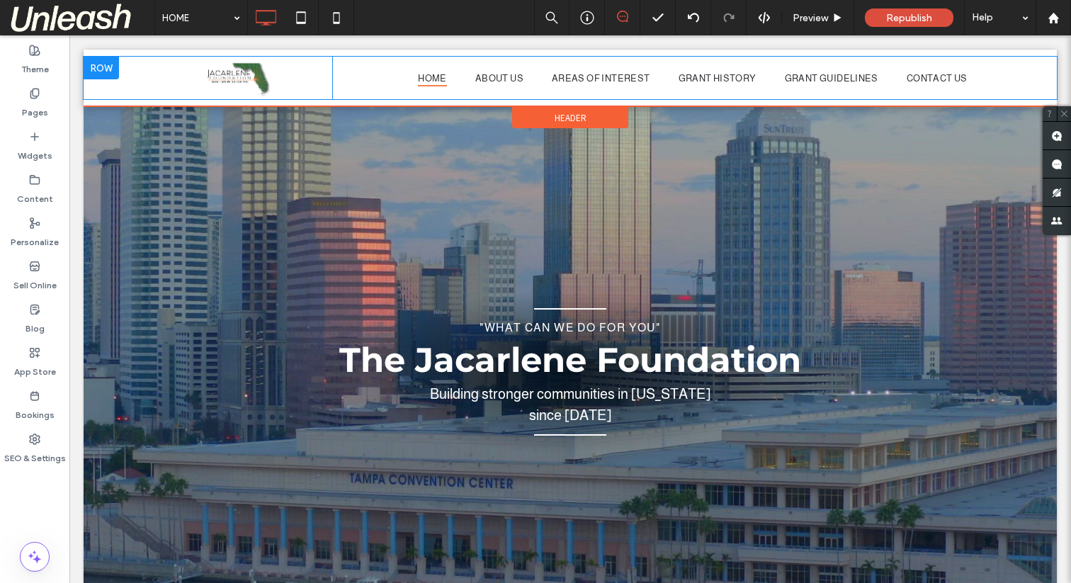
click at [99, 77] on div at bounding box center [101, 68] width 35 height 23
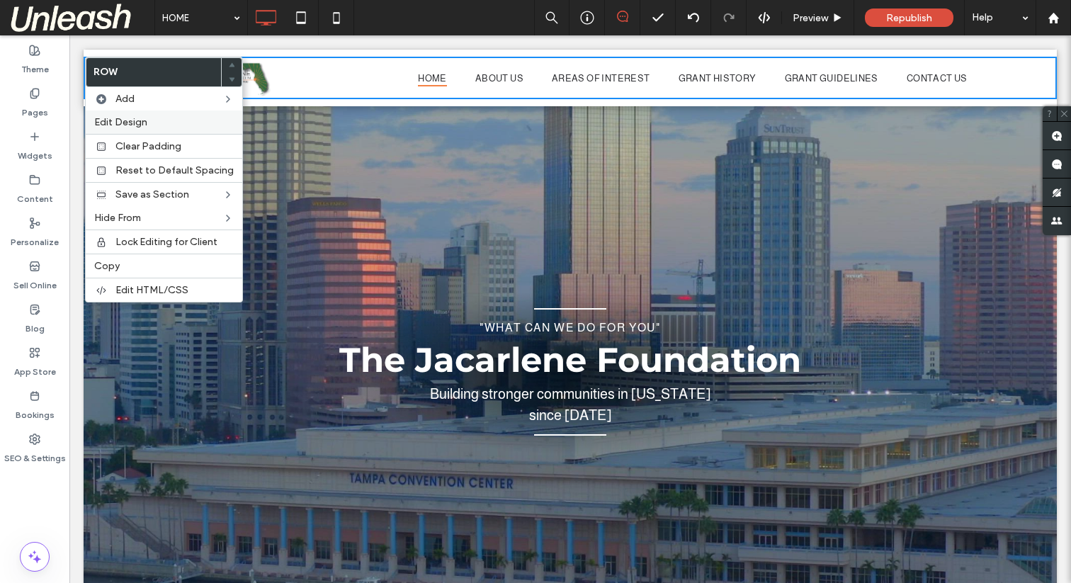
click at [118, 118] on span "Edit Design" at bounding box center [120, 122] width 53 height 12
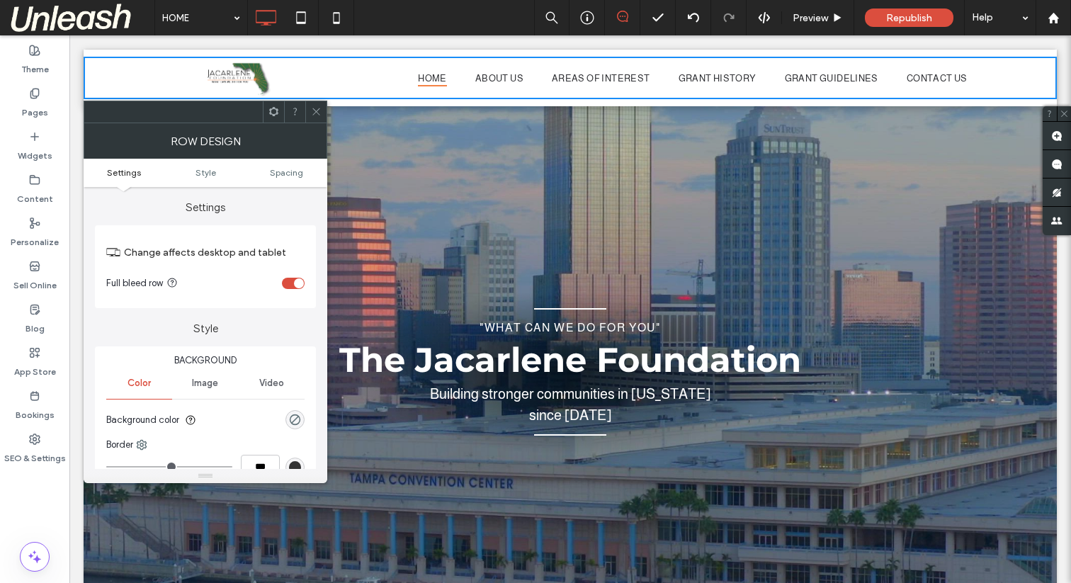
click at [292, 281] on div "toggle" at bounding box center [293, 283] width 23 height 11
click at [314, 111] on icon at bounding box center [316, 111] width 11 height 11
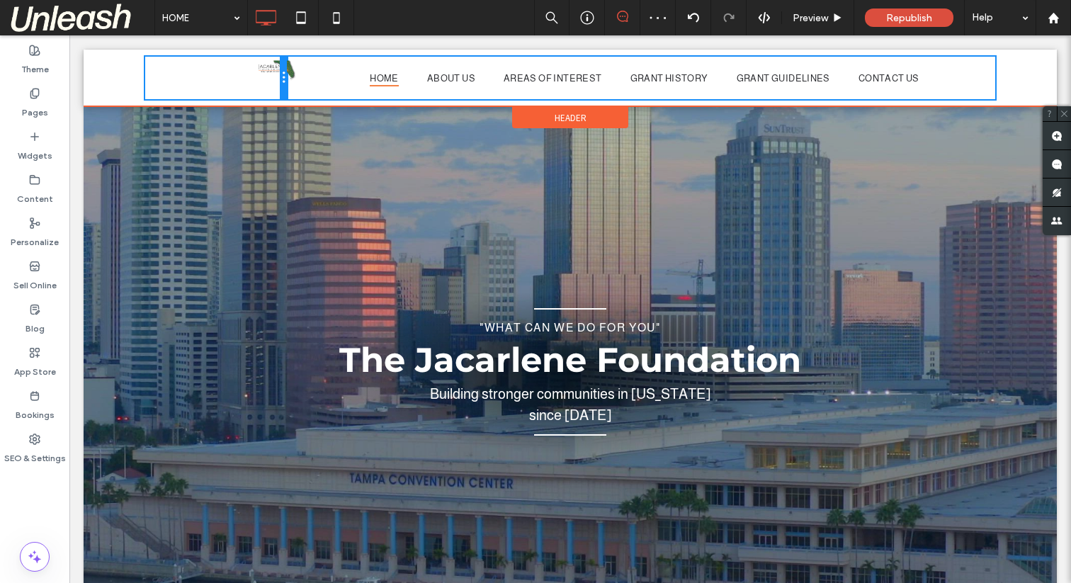
drag, startPoint x: 356, startPoint y: 77, endPoint x: 318, endPoint y: 77, distance: 37.6
click at [318, 77] on div "Click To Paste HOME ABOUT US AREAS OF INTEREST GRANT HISTORY GRANT GUIDELINES C…" at bounding box center [570, 78] width 850 height 43
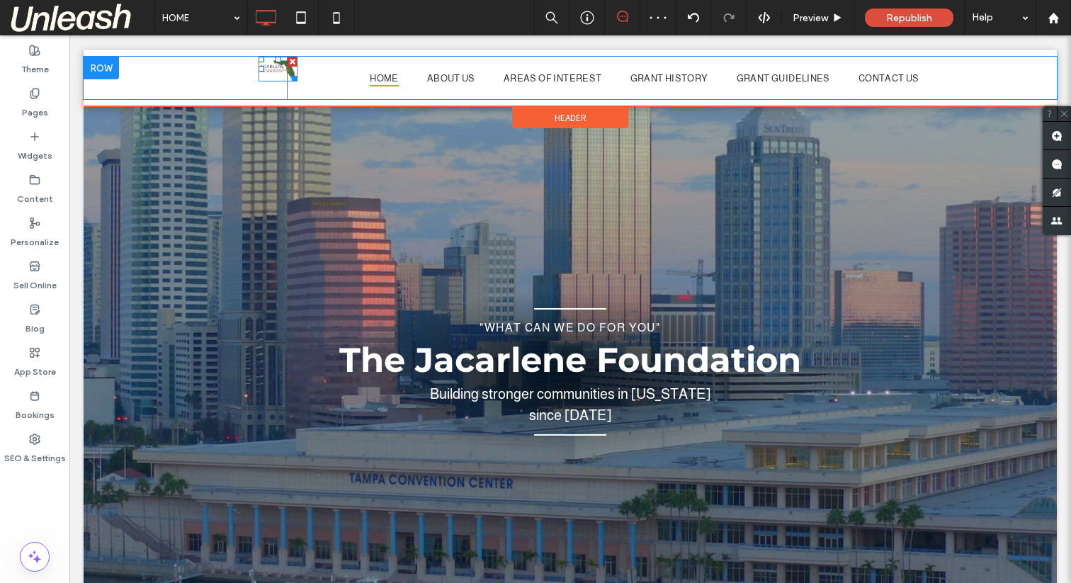
click at [264, 67] on div at bounding box center [262, 69] width 6 height 6
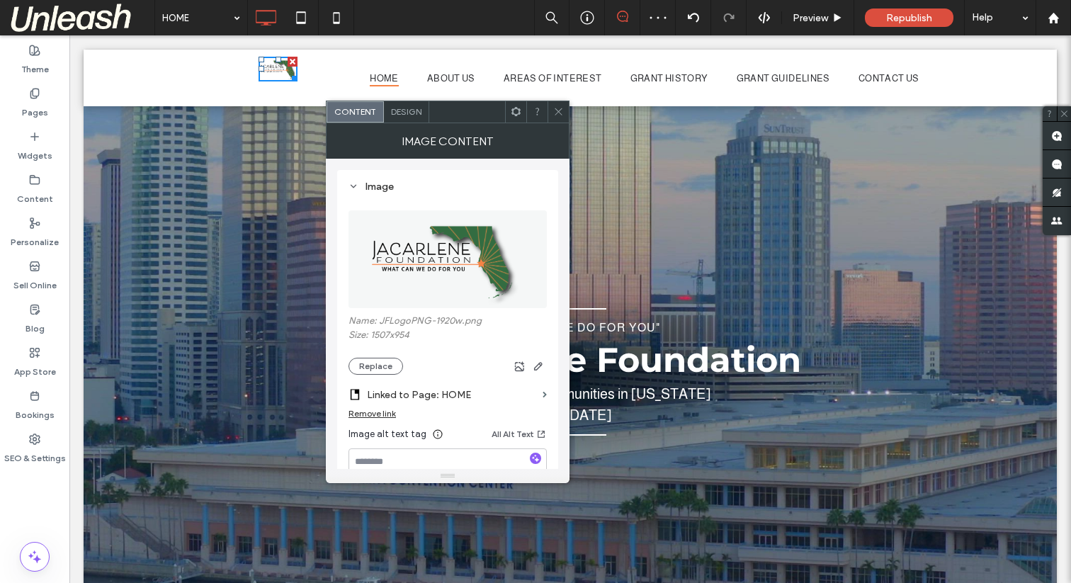
click at [405, 115] on span "Design" at bounding box center [406, 111] width 30 height 11
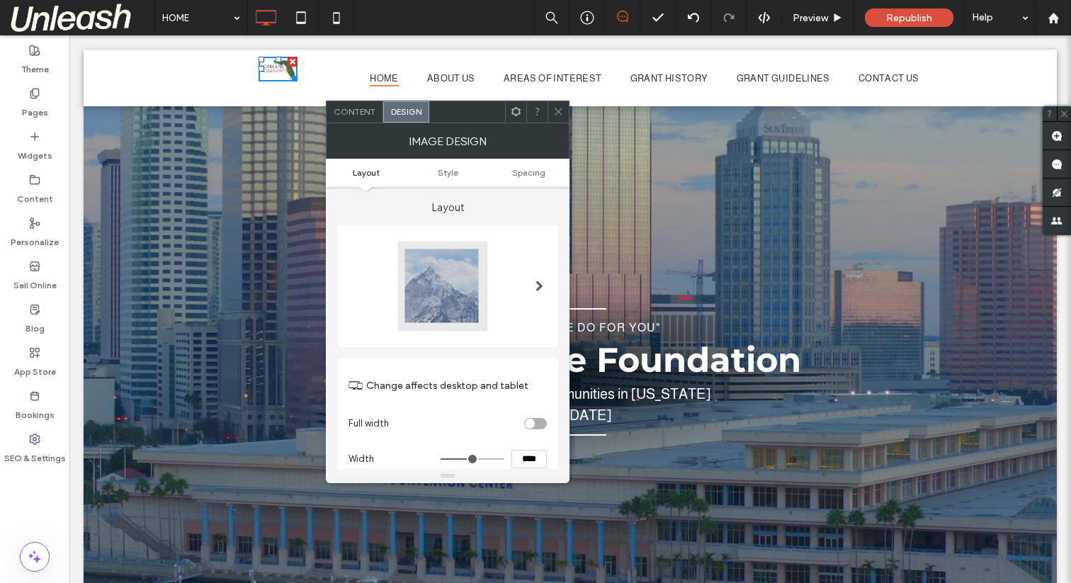
click at [519, 164] on ul "Layout Style Spacing" at bounding box center [448, 173] width 244 height 28
click at [519, 178] on ul "Layout Style Spacing" at bounding box center [448, 173] width 244 height 28
click at [521, 171] on span "Spacing" at bounding box center [528, 172] width 33 height 11
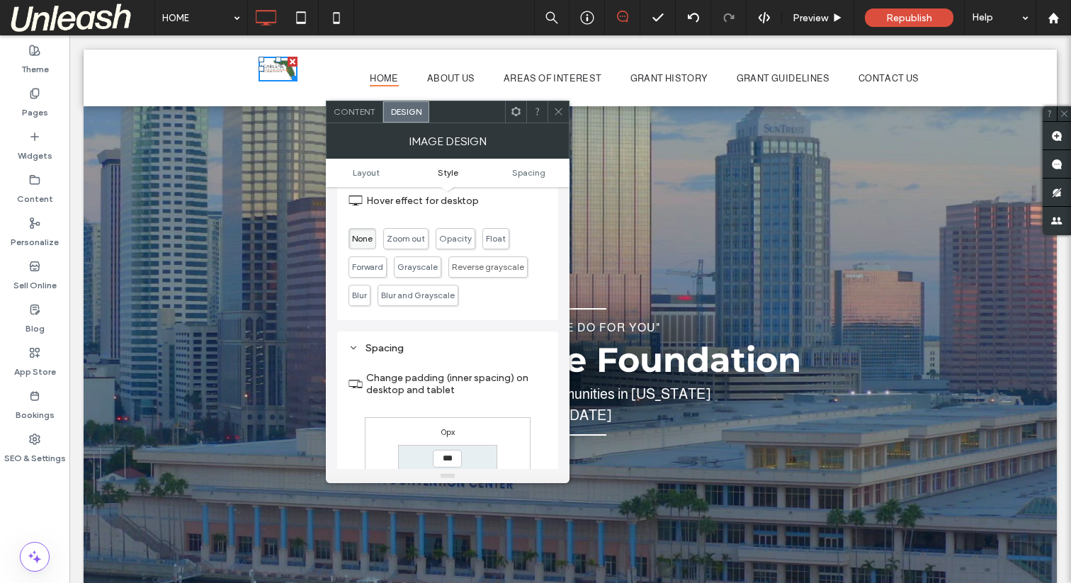
scroll to position [669, 0]
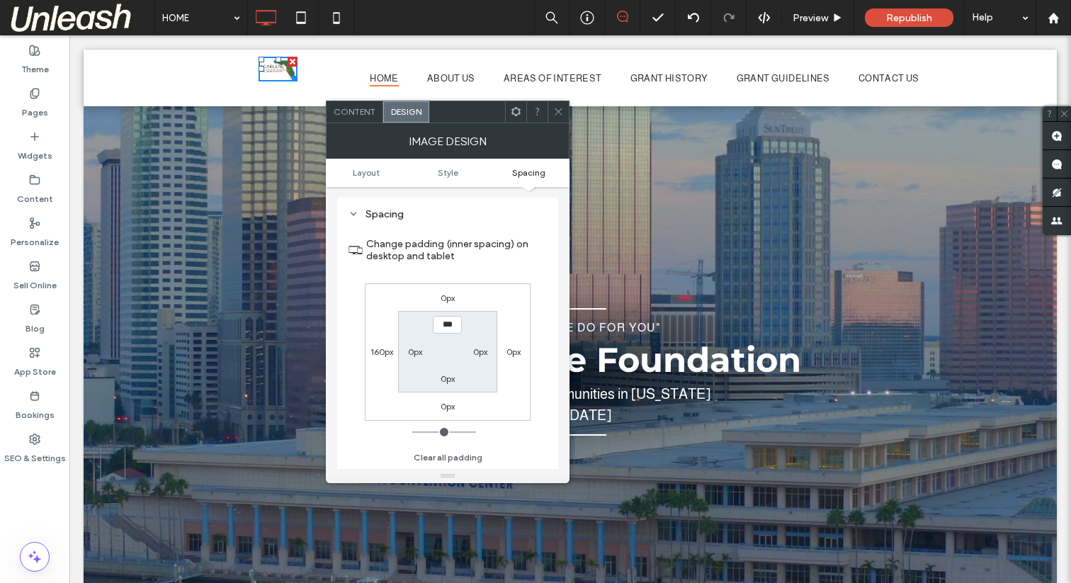
click at [383, 353] on label "160px" at bounding box center [382, 351] width 23 height 11
type input "***"
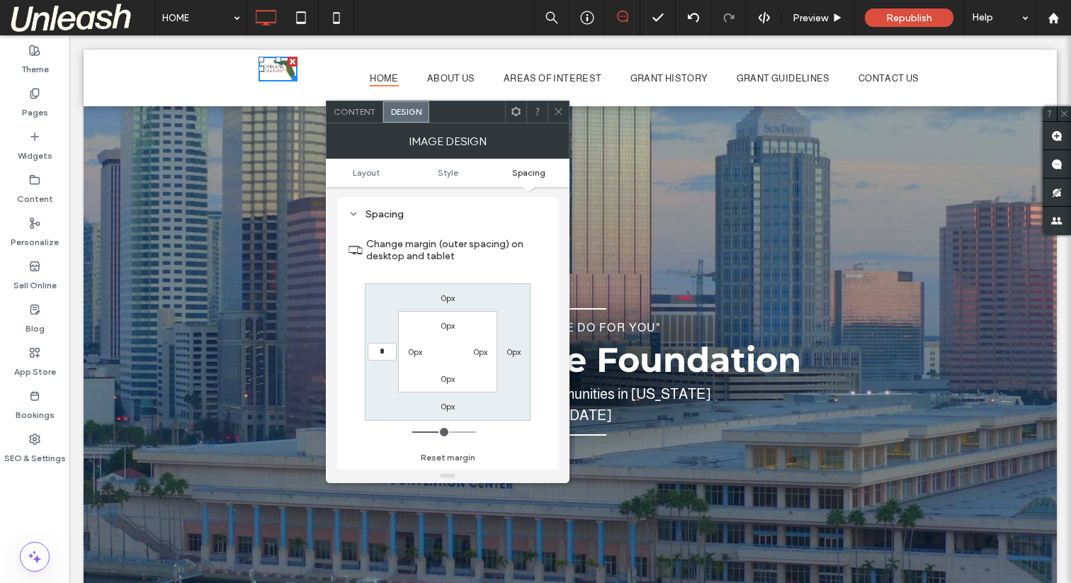
type input "*"
type input "***"
click at [560, 115] on icon at bounding box center [558, 111] width 11 height 11
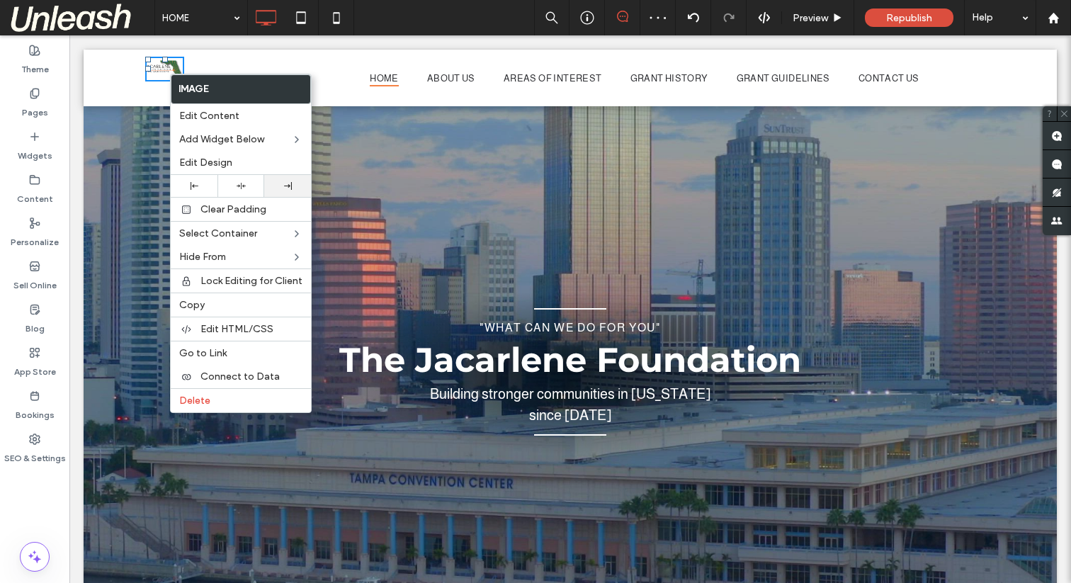
click at [272, 183] on div at bounding box center [287, 186] width 33 height 8
click at [311, 62] on div "HOME ABOUT US AREAS OF INTEREST GRANT HISTORY GRANT GUIDELINES CONTACT US Click…" at bounding box center [641, 78] width 708 height 43
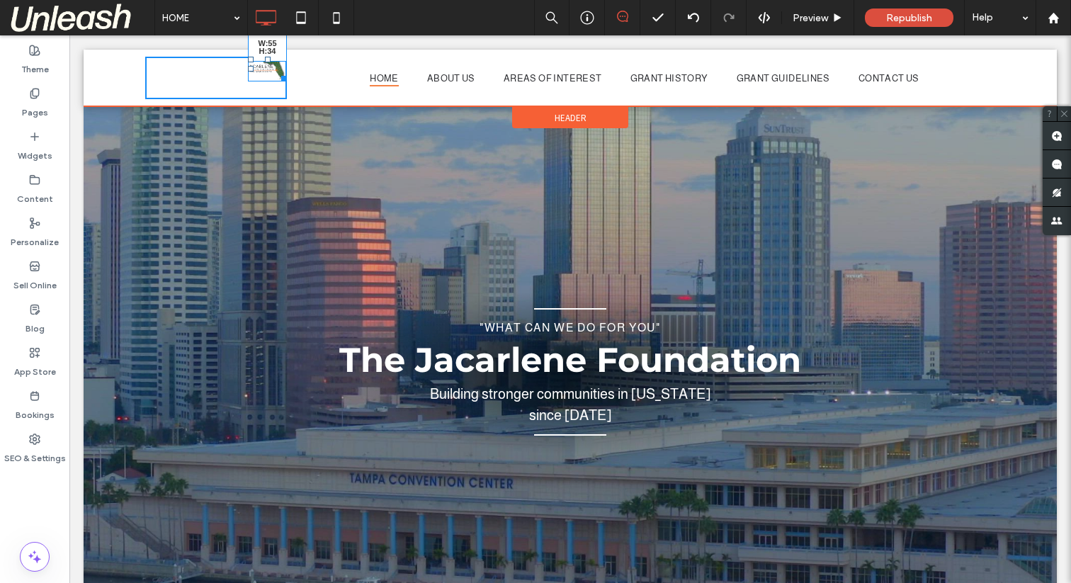
drag, startPoint x: 279, startPoint y: 76, endPoint x: 296, endPoint y: 103, distance: 32.4
click at [296, 103] on div "W:55 H:34 Click To Paste HOME ABOUT US AREAS OF INTEREST GRANT HISTORY GRANT GU…" at bounding box center [570, 78] width 973 height 57
drag, startPoint x: 248, startPoint y: 67, endPoint x: 221, endPoint y: 67, distance: 26.9
click at [248, 67] on div at bounding box center [251, 69] width 6 height 6
drag, startPoint x: 255, startPoint y: 78, endPoint x: 284, endPoint y: 102, distance: 37.7
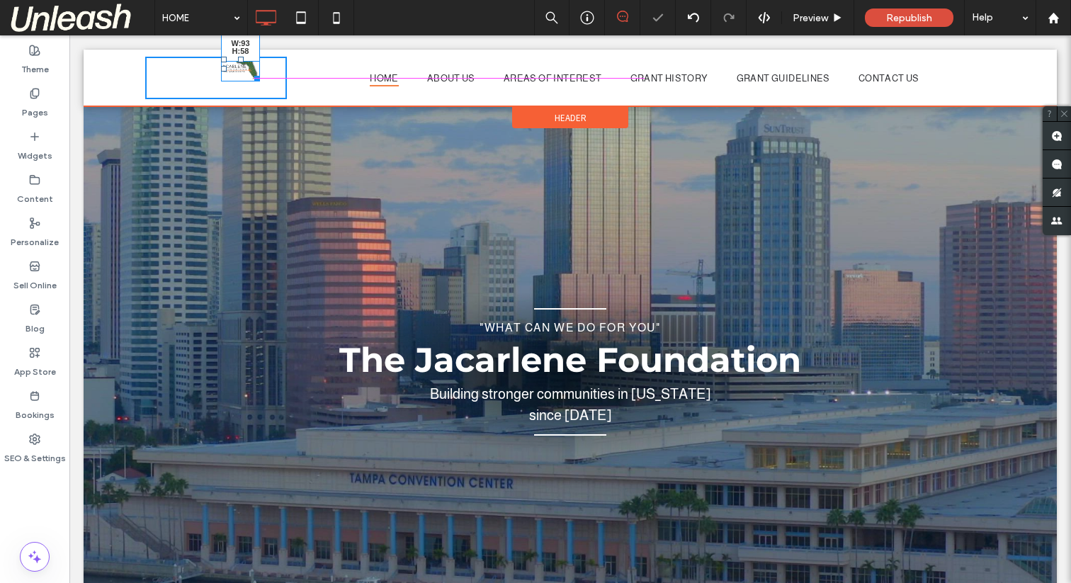
click at [284, 102] on div "W:93 H:58 Click To Paste HOME ABOUT US AREAS OF INTEREST GRANT HISTORY GRANT GU…" at bounding box center [570, 78] width 973 height 57
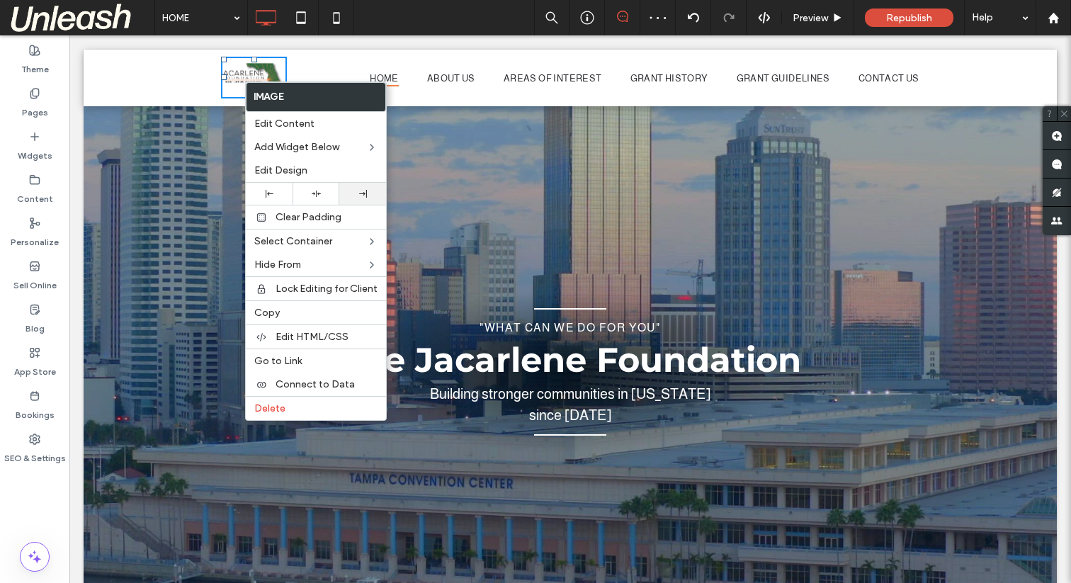
click at [366, 190] on div at bounding box center [362, 194] width 33 height 8
click at [357, 184] on div at bounding box center [362, 194] width 47 height 22
click at [334, 70] on nav "HOME ABOUT US AREAS OF INTEREST GRANT HISTORY GRANT GUIDELINES CONTACT US" at bounding box center [644, 77] width 701 height 17
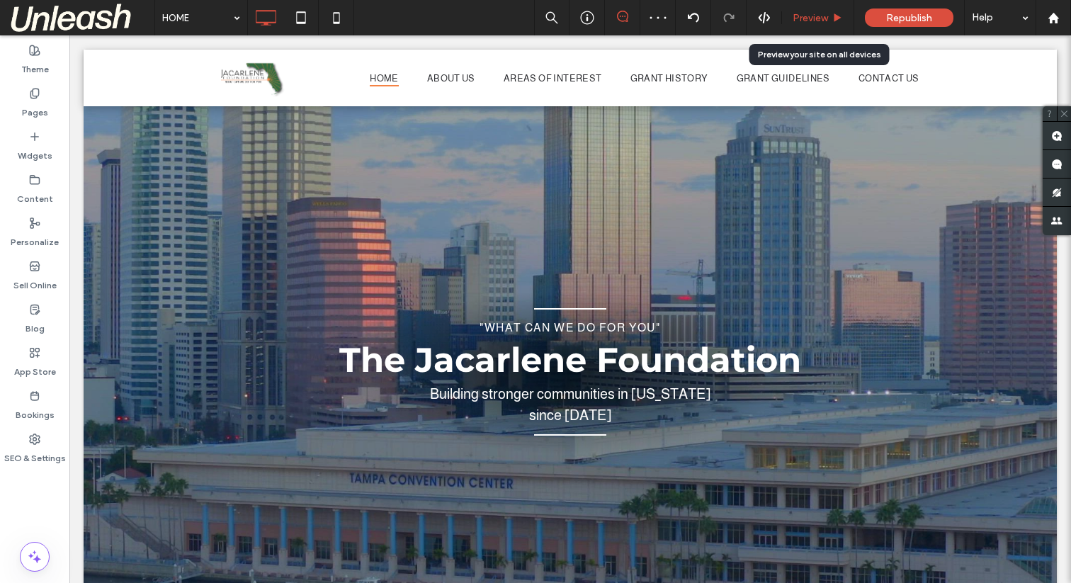
click at [798, 18] on span "Preview" at bounding box center [810, 18] width 35 height 12
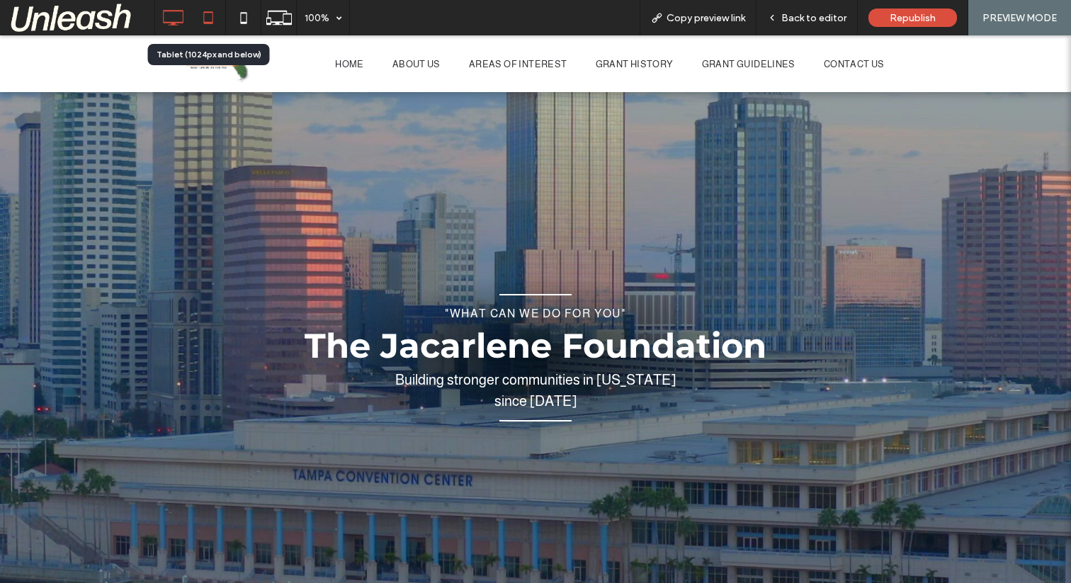
click at [212, 25] on icon at bounding box center [208, 18] width 28 height 28
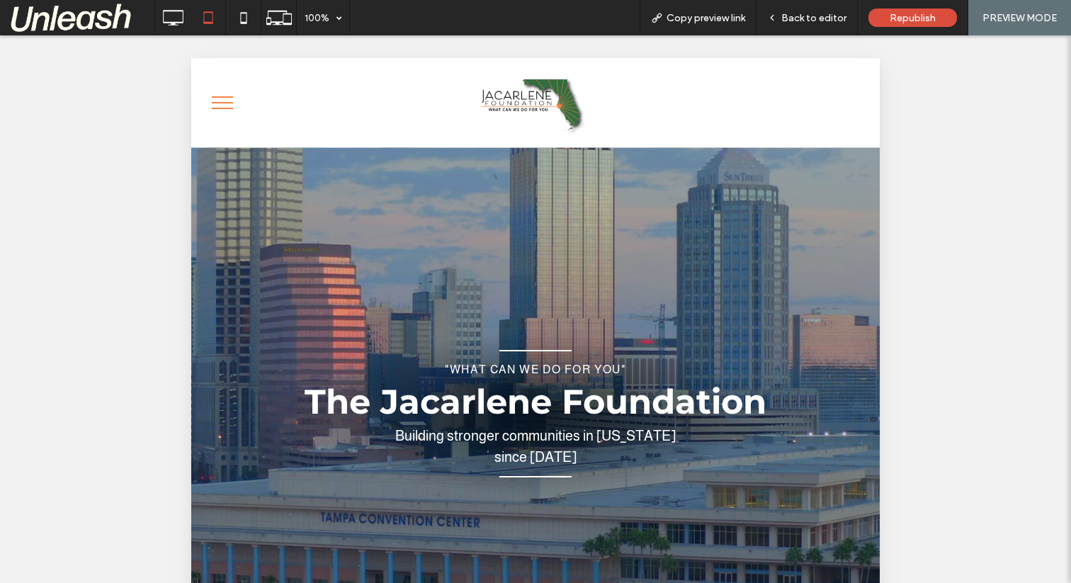
click at [222, 101] on button "menu" at bounding box center [222, 102] width 37 height 37
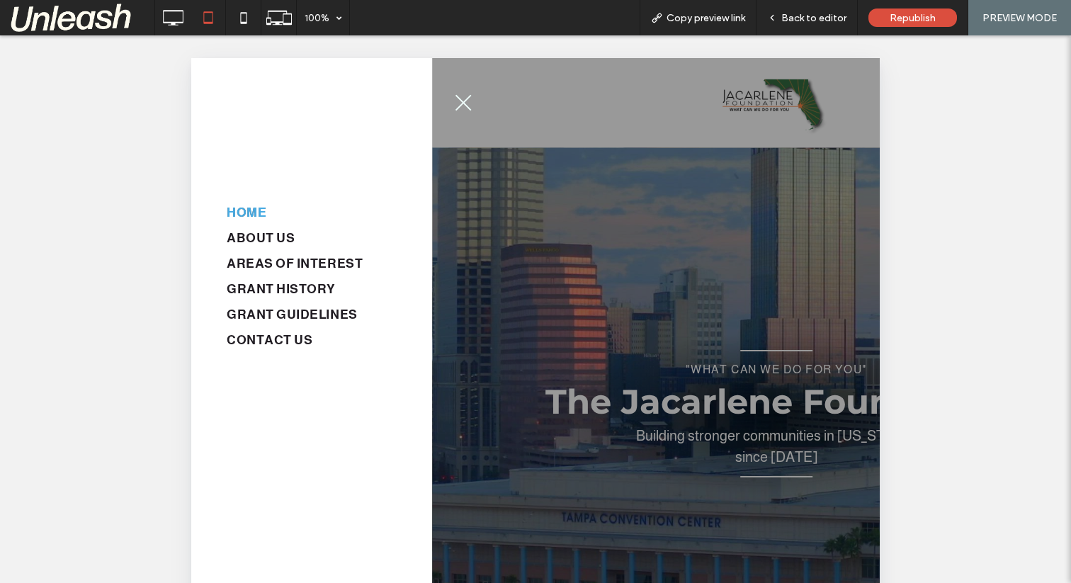
click at [456, 101] on button "menu" at bounding box center [463, 102] width 37 height 37
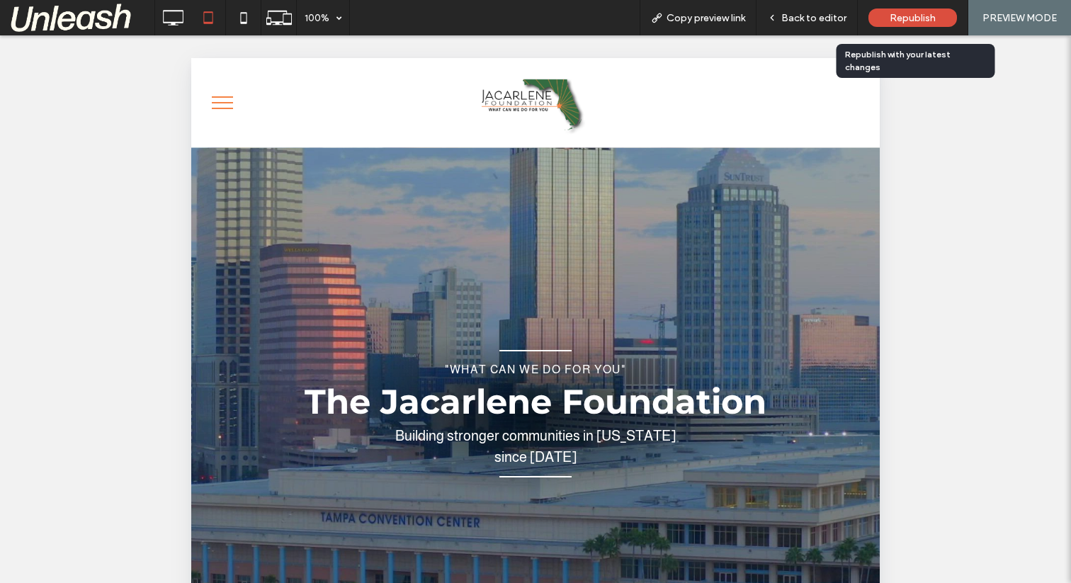
click at [898, 17] on span "Republish" at bounding box center [913, 18] width 46 height 12
